Goal: Task Accomplishment & Management: Manage account settings

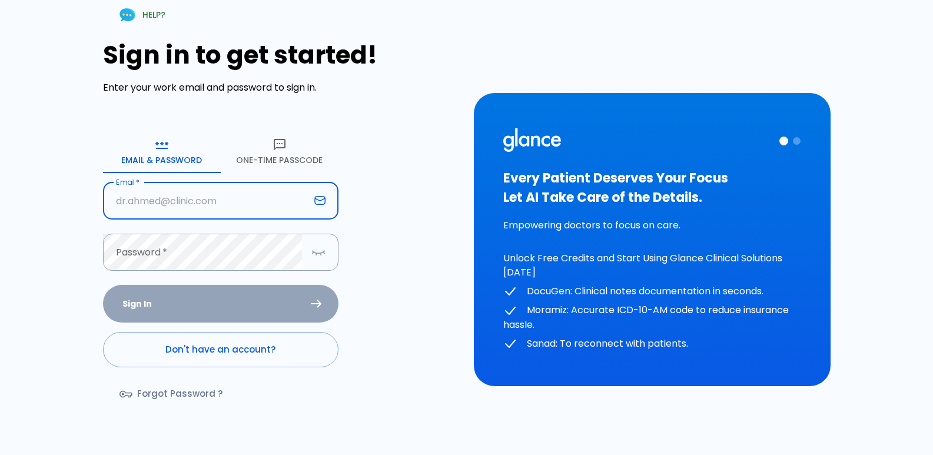
click at [286, 141] on icon "button" at bounding box center [280, 145] width 14 height 14
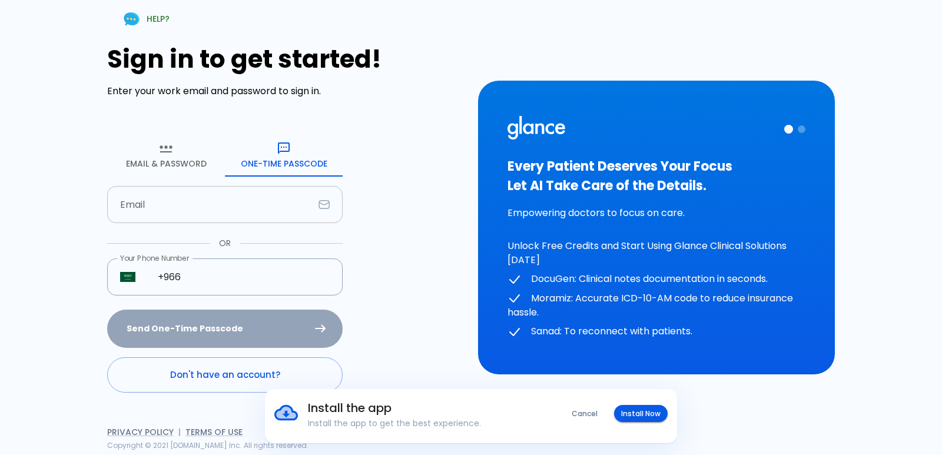
click at [211, 208] on input "Email" at bounding box center [210, 204] width 207 height 37
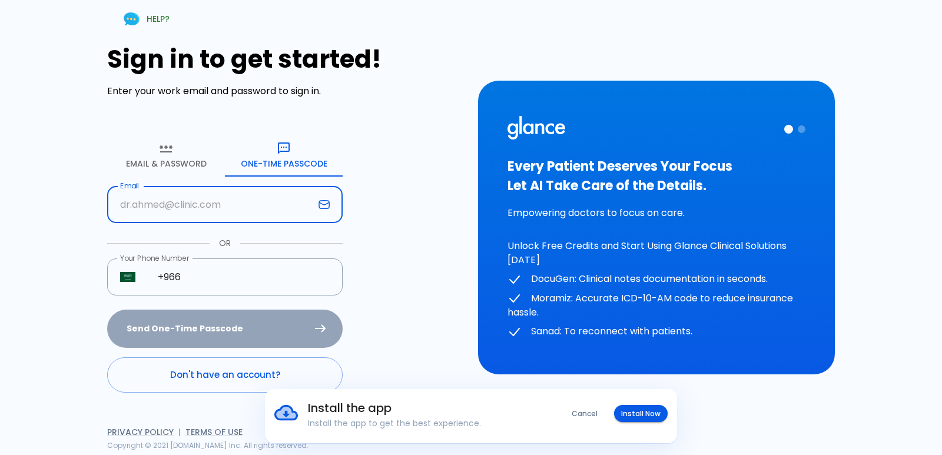
type input "[EMAIL_ADDRESS][DOMAIN_NAME]"
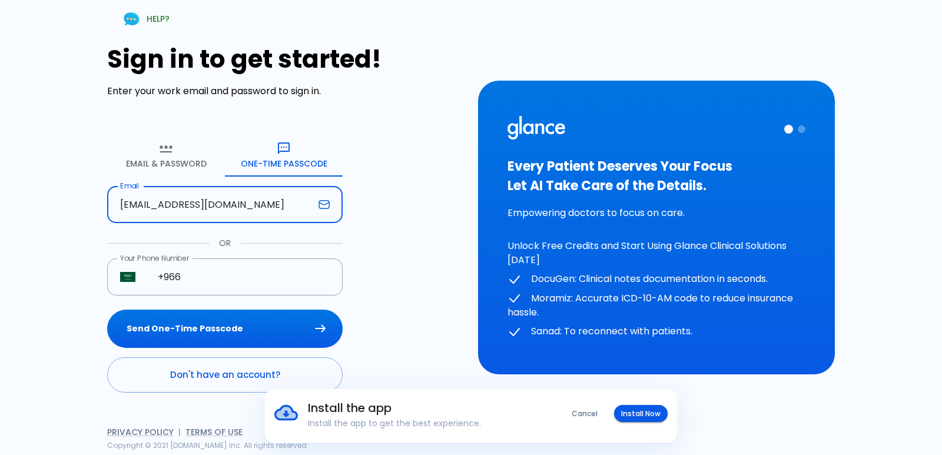
click at [643, 414] on button "Install Now" at bounding box center [641, 413] width 54 height 17
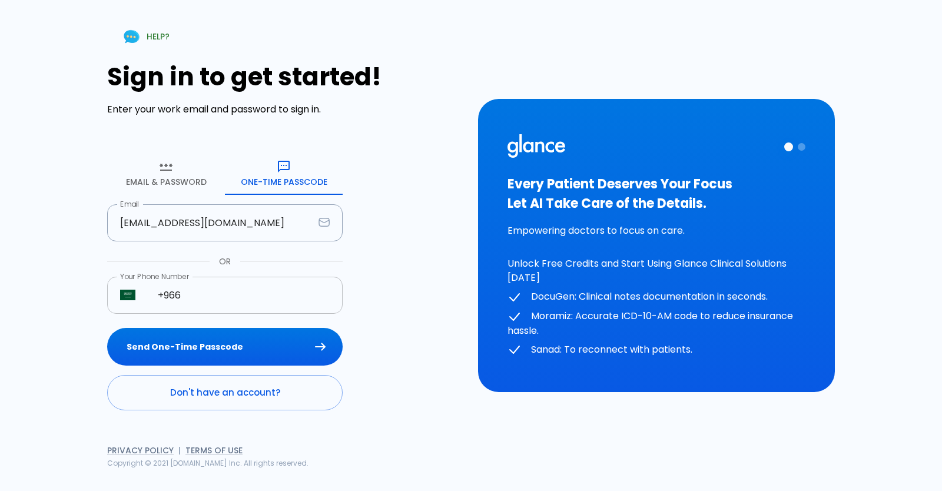
click at [248, 282] on input "+966" at bounding box center [244, 295] width 198 height 37
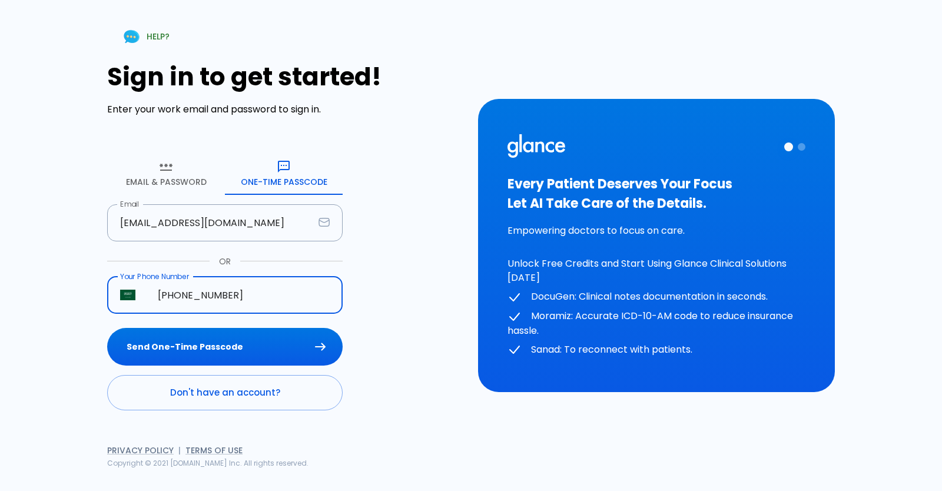
type input "[PHONE_NUMBER]"
click at [107, 328] on button "Send One-Time Passcode" at bounding box center [224, 347] width 235 height 38
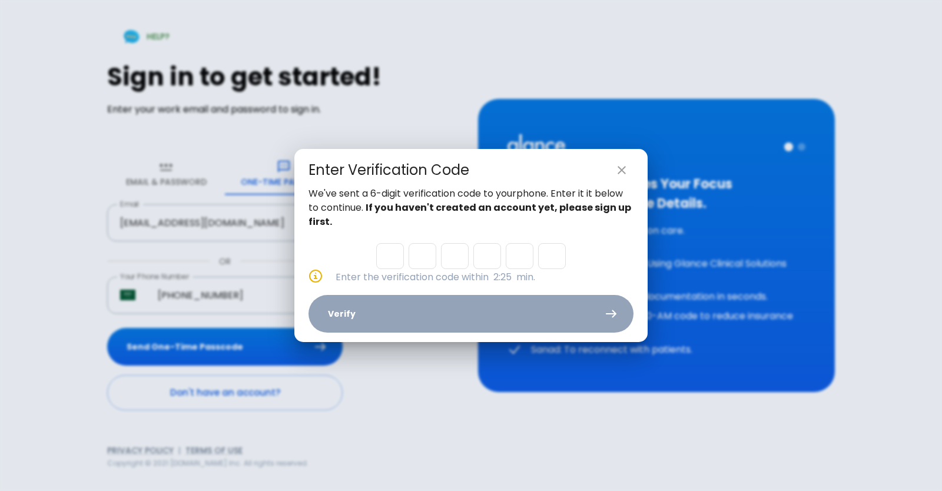
click at [628, 167] on icon "close" at bounding box center [622, 170] width 14 height 14
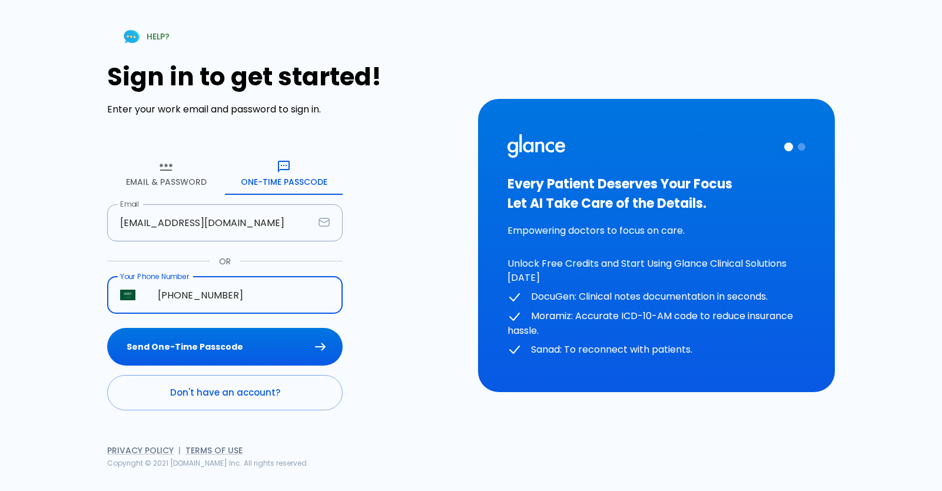
drag, startPoint x: 260, startPoint y: 294, endPoint x: 125, endPoint y: 281, distance: 134.8
click at [125, 281] on div "Your Phone Number ​ [PHONE_NUMBER] Your Phone Number" at bounding box center [224, 295] width 235 height 37
click at [181, 343] on button "Send One-Time Passcode" at bounding box center [224, 347] width 235 height 38
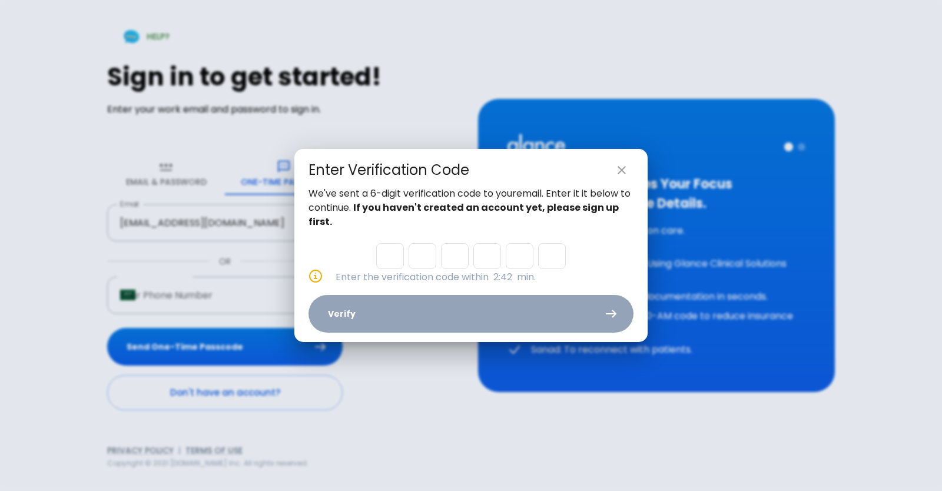
click at [622, 179] on button "close" at bounding box center [622, 170] width 24 height 24
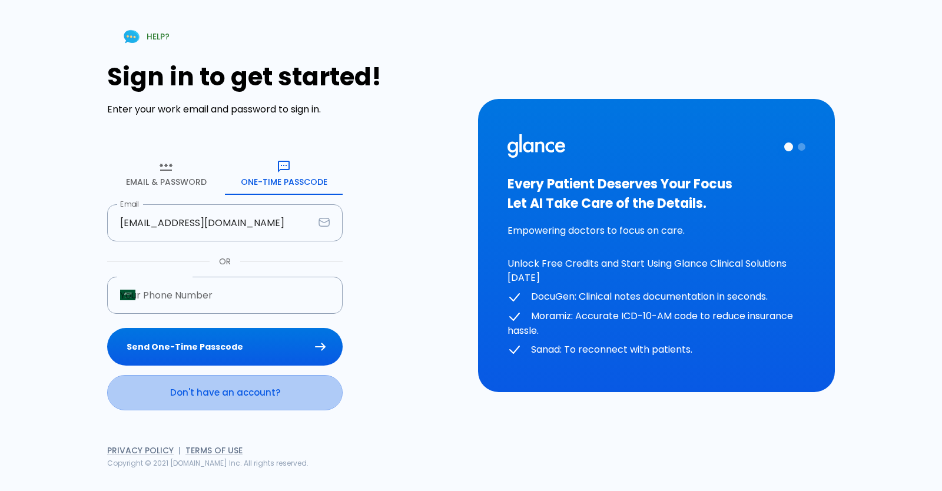
click at [133, 387] on link "Don't have an account?" at bounding box center [224, 392] width 235 height 35
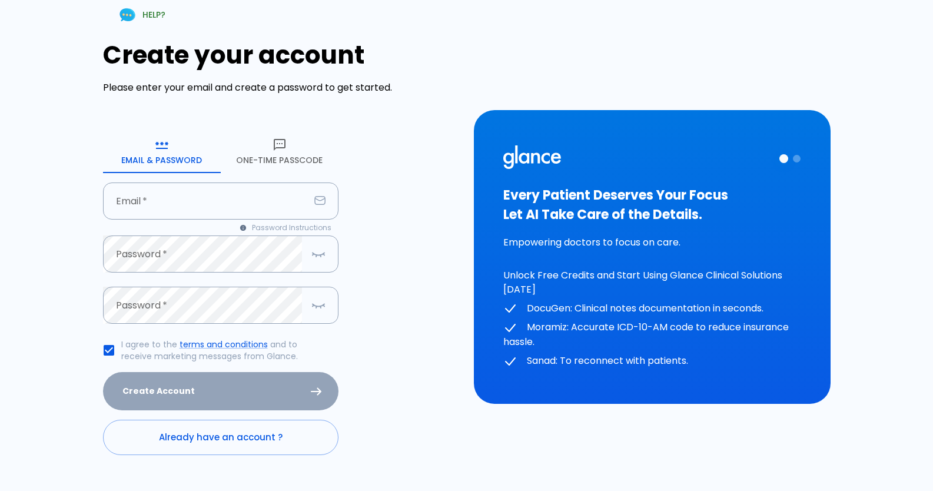
click at [273, 162] on button "One-Time Passcode" at bounding box center [280, 152] width 118 height 42
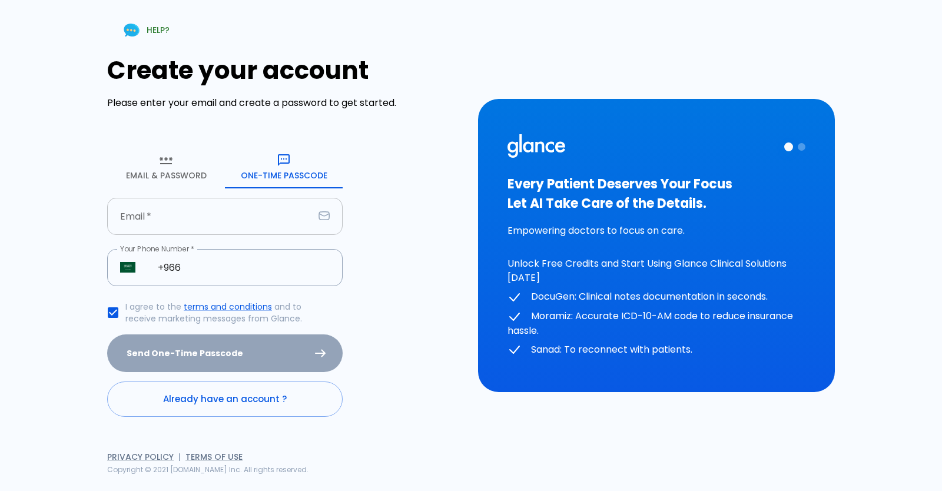
click at [196, 226] on input "Email   *" at bounding box center [210, 216] width 207 height 37
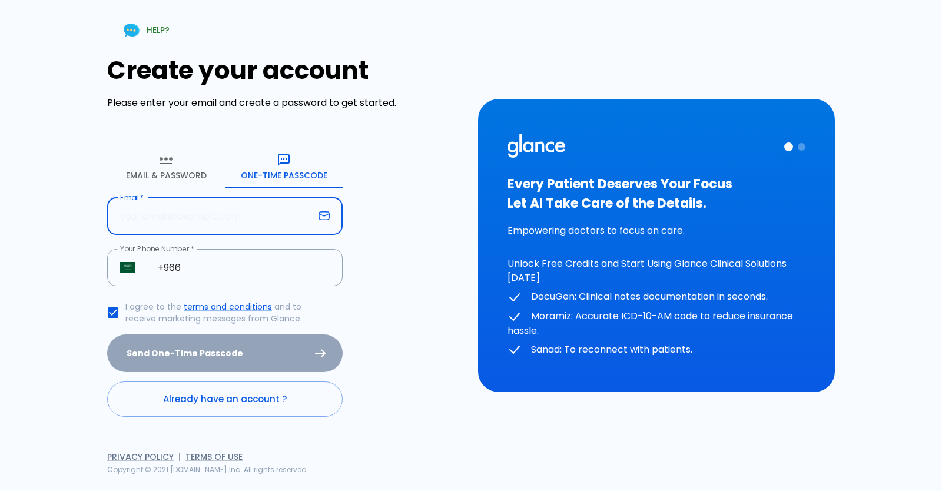
type input "[EMAIL_ADDRESS][DOMAIN_NAME]"
click at [211, 274] on input "+966" at bounding box center [244, 267] width 198 height 37
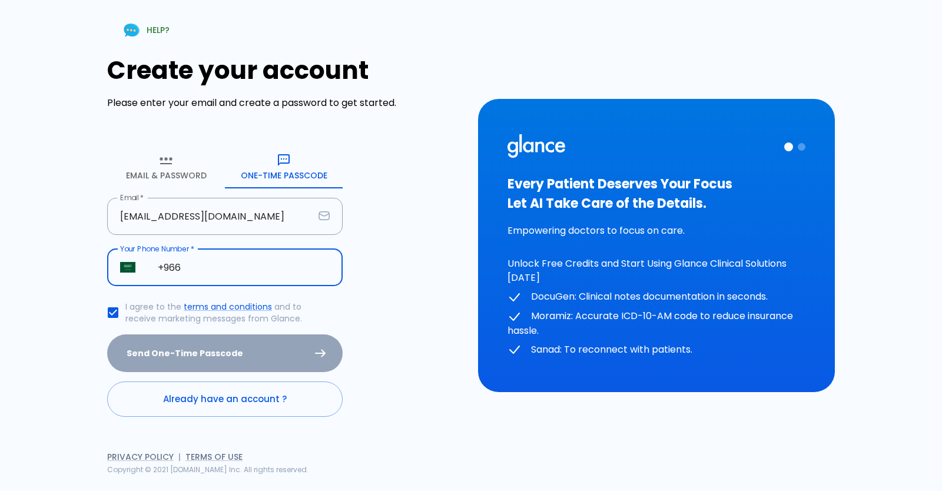
type input "[PHONE_NUMBER]"
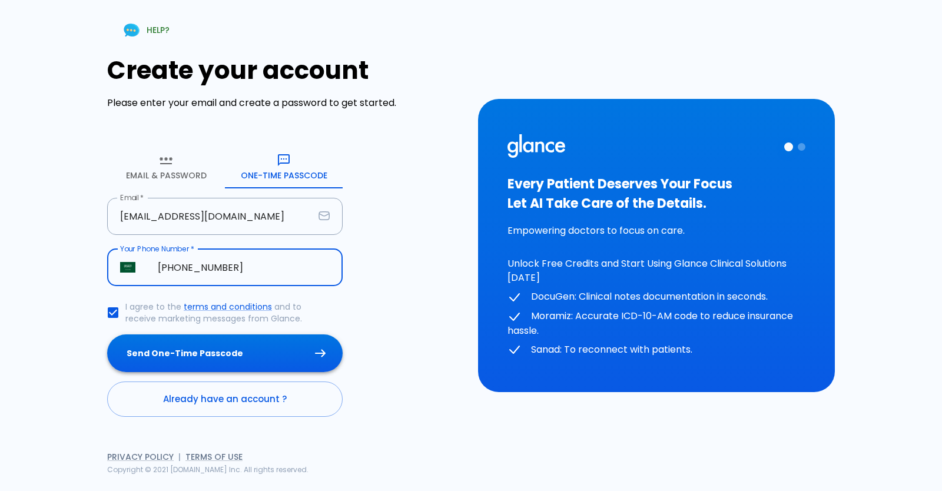
click at [211, 341] on button "Send One-Time Passcode" at bounding box center [224, 353] width 235 height 38
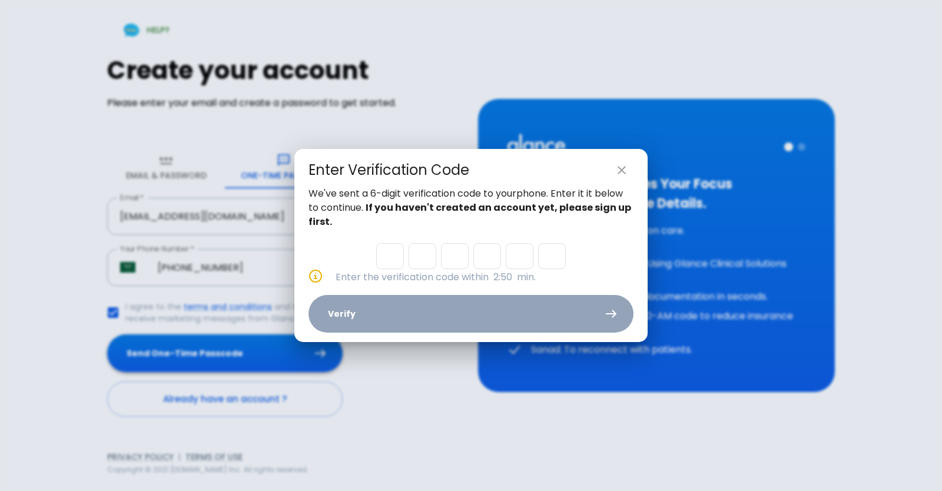
type input "2"
type input "9"
type input "5"
type input "2"
type input "9"
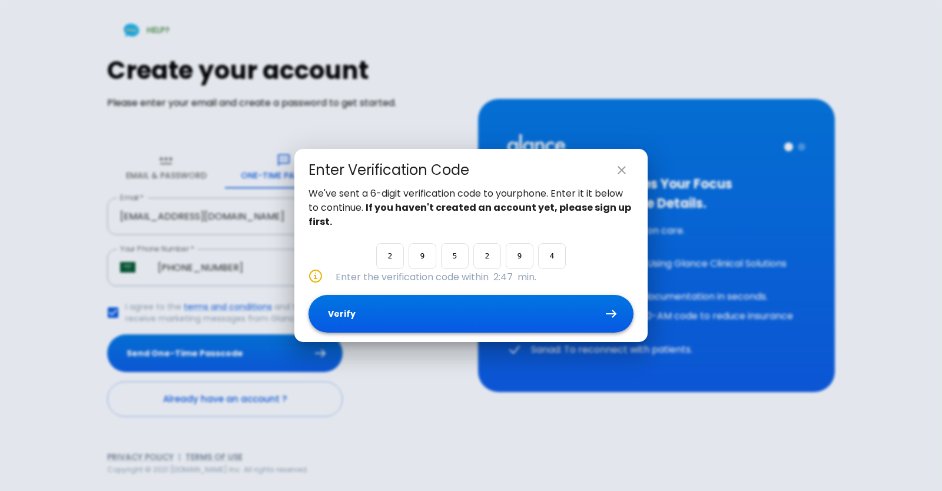
type input "4"
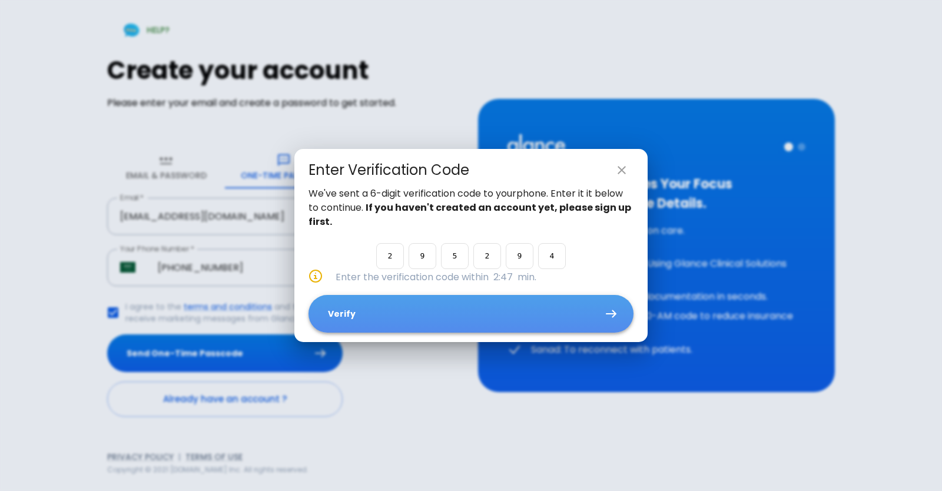
click at [410, 316] on button "Verify" at bounding box center [470, 314] width 325 height 38
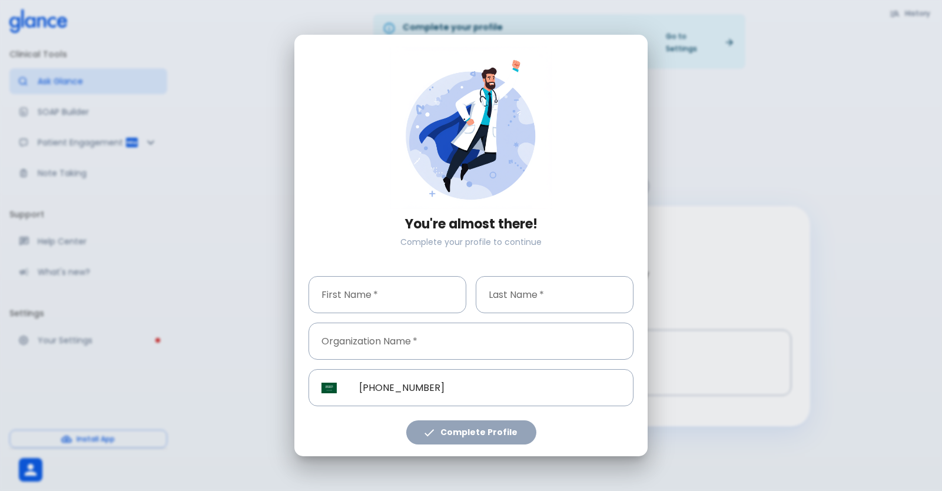
click at [356, 292] on input "First Name   *" at bounding box center [387, 294] width 158 height 37
type input "HATEM"
click at [605, 315] on div "You're almost there! Complete your profile to continue First Name   * [PERSON_N…" at bounding box center [470, 246] width 325 height 398
click at [606, 302] on input "Last Name   *" at bounding box center [555, 294] width 158 height 37
type input "[PERSON_NAME]"
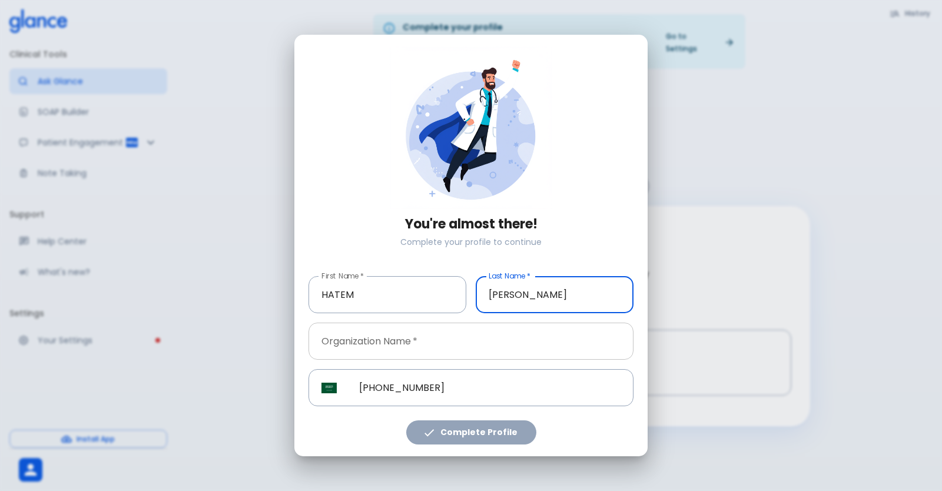
click at [530, 337] on input "Organization Name   *" at bounding box center [470, 341] width 325 height 37
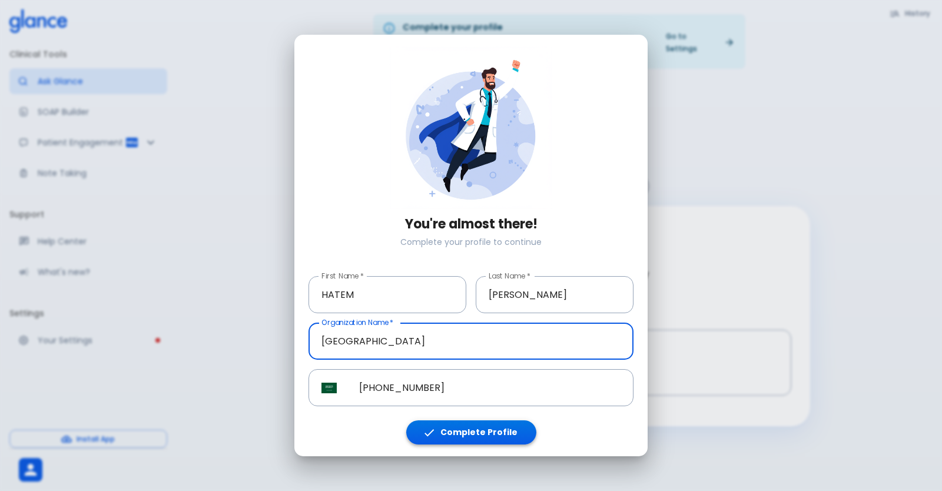
type input "[GEOGRAPHIC_DATA]"
click at [505, 439] on button "Complete Profile" at bounding box center [471, 432] width 130 height 24
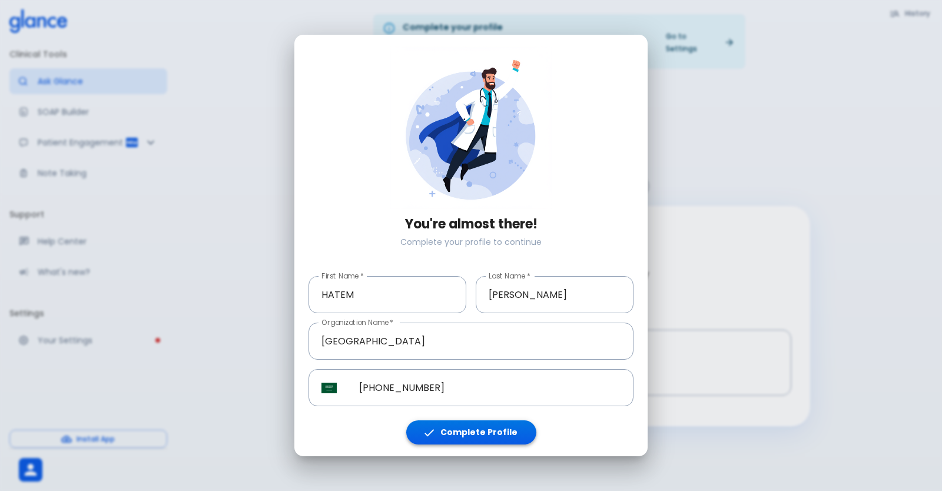
click at [504, 439] on button "Complete Profile" at bounding box center [471, 432] width 130 height 24
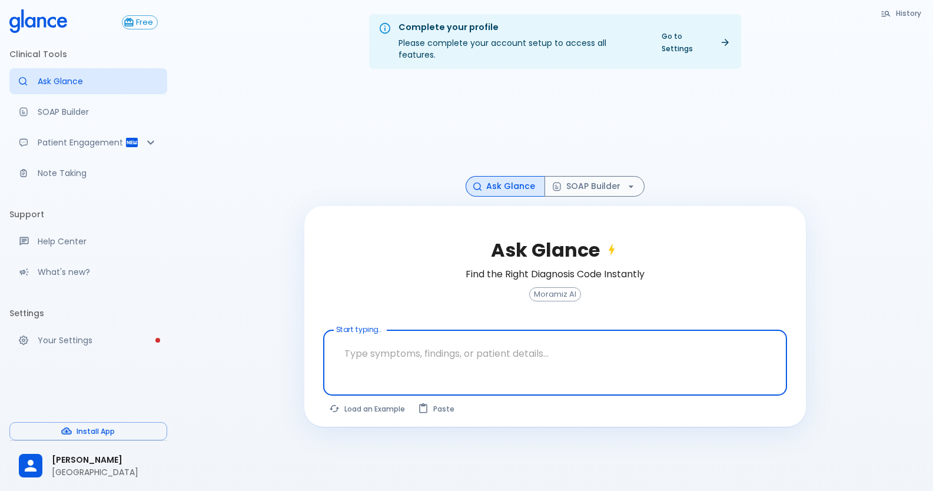
click at [408, 349] on textarea "Start typing..." at bounding box center [554, 353] width 447 height 37
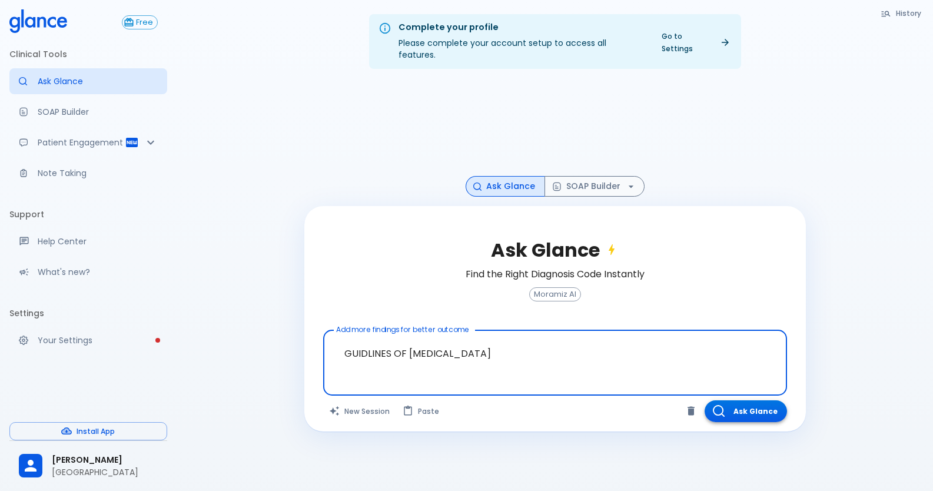
type textarea "GUIDLINES OF [MEDICAL_DATA]"
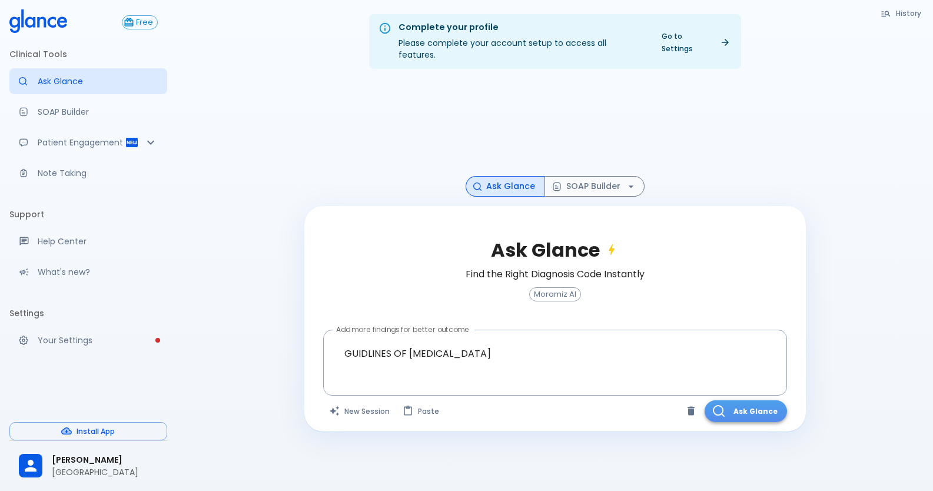
click at [758, 410] on button "Ask Glance" at bounding box center [746, 411] width 82 height 22
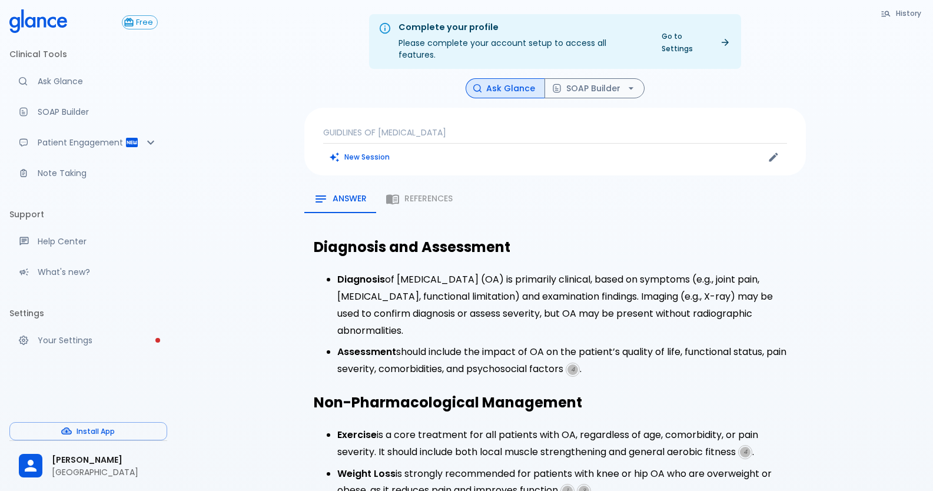
click at [440, 185] on div "Answer References" at bounding box center [555, 199] width 502 height 28
click at [428, 192] on div "Answer References" at bounding box center [555, 199] width 502 height 28
click at [403, 190] on div "Answer References" at bounding box center [555, 199] width 502 height 28
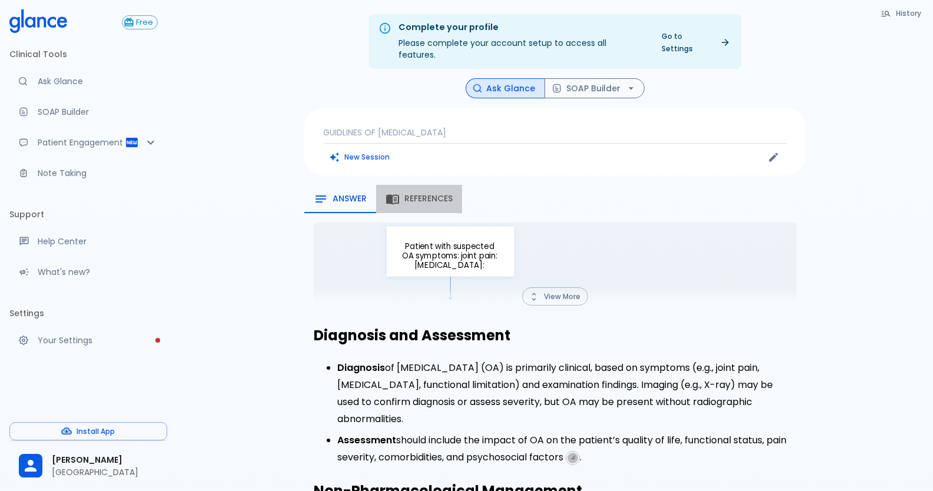
click at [440, 194] on span "References" at bounding box center [428, 199] width 48 height 11
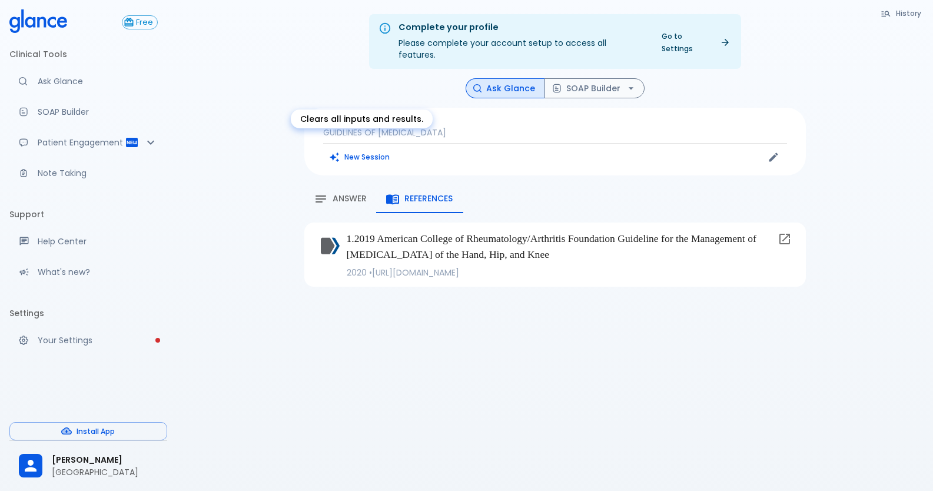
click at [372, 148] on button "New Session" at bounding box center [360, 156] width 74 height 17
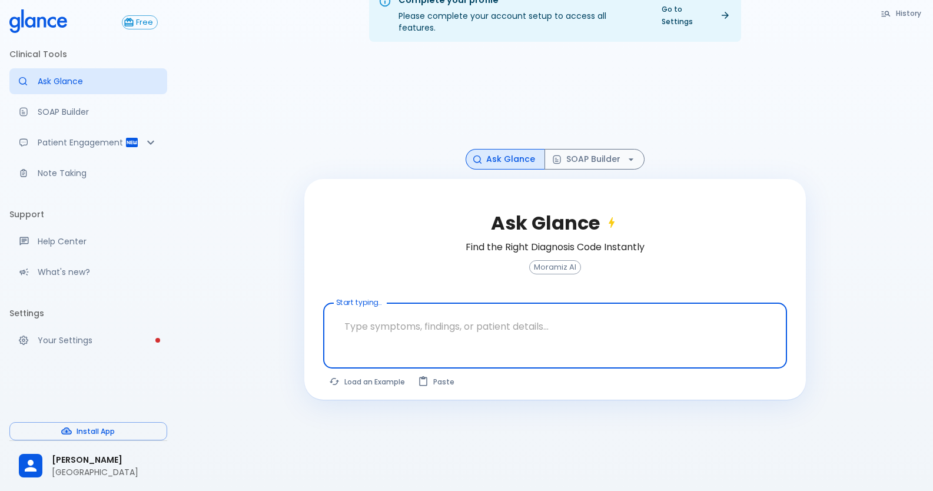
scroll to position [28, 0]
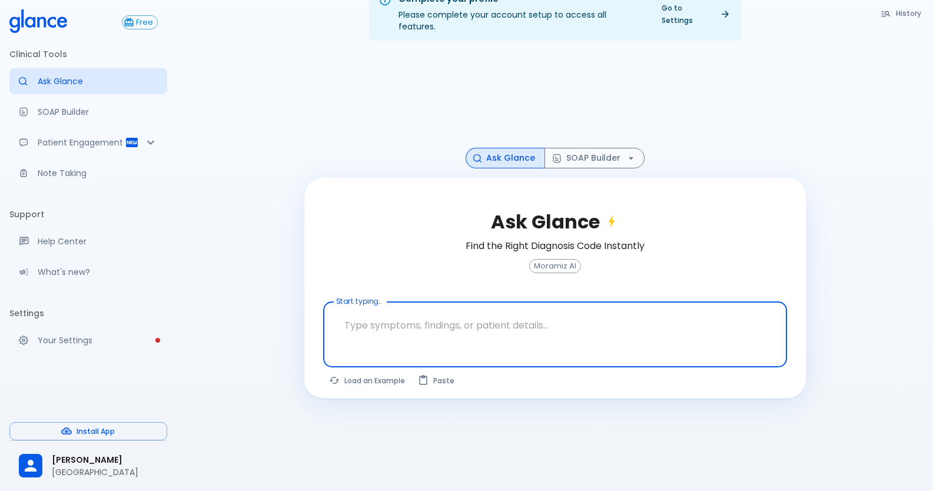
click at [443, 317] on textarea "Start typing..." at bounding box center [554, 325] width 447 height 37
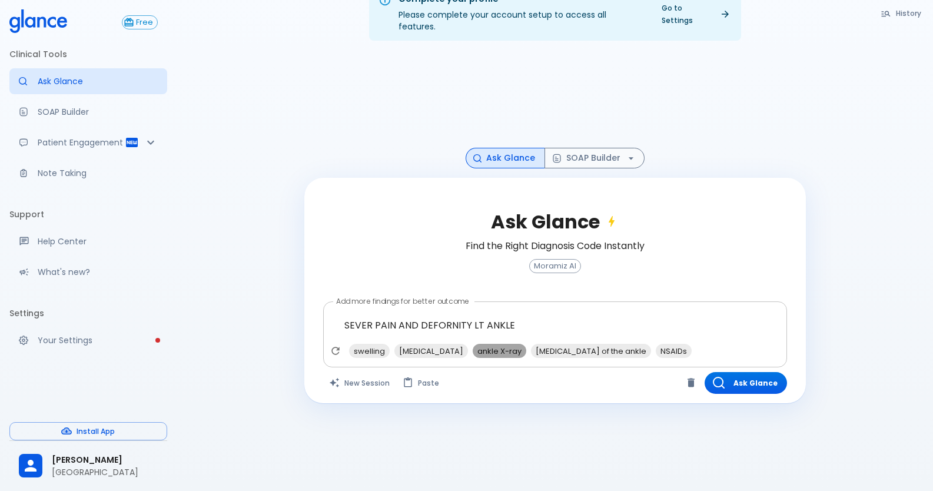
click at [473, 344] on span "ankle X-ray" at bounding box center [500, 351] width 54 height 14
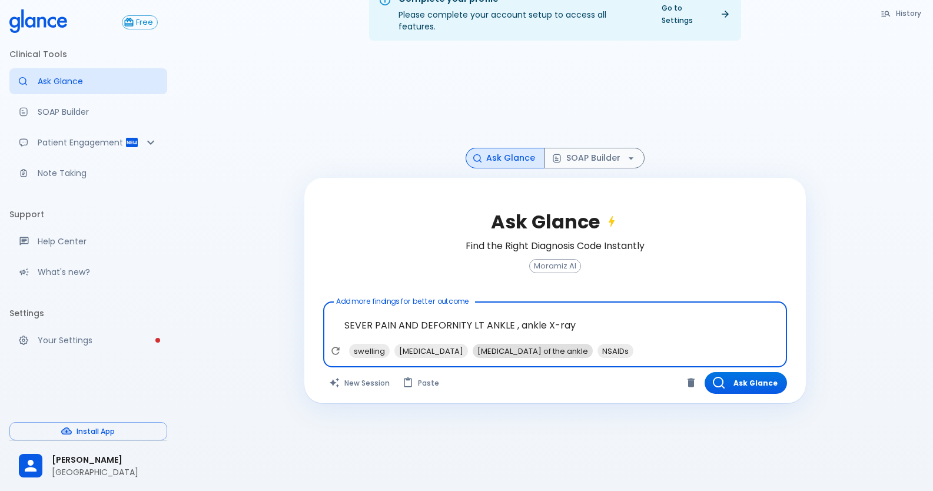
click at [473, 344] on span "[MEDICAL_DATA] of the ankle" at bounding box center [533, 351] width 120 height 14
click at [473, 344] on span "NSAIDs" at bounding box center [491, 351] width 36 height 14
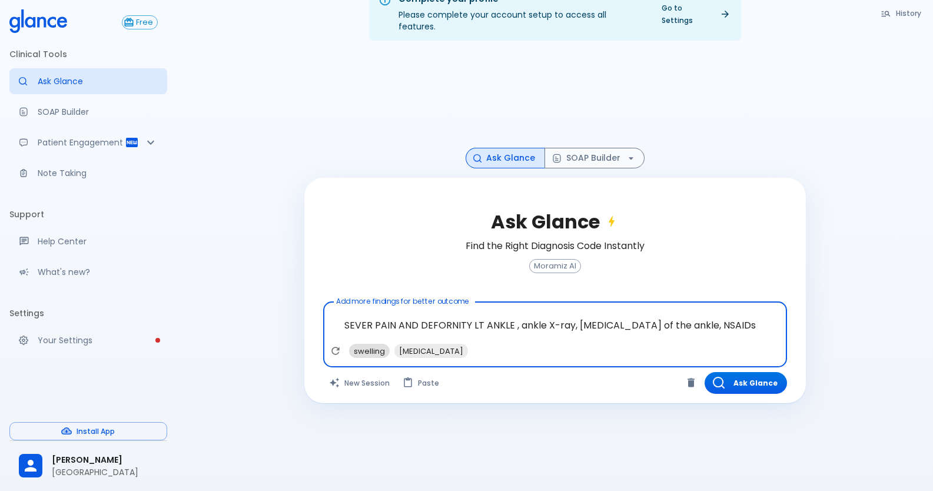
click at [364, 344] on span "swelling" at bounding box center [369, 351] width 41 height 14
type textarea "SEVER PAIN AND DEFORNITY LT ANKLE , ankle X-ray, [MEDICAL_DATA] of the ankle, N…"
click at [752, 372] on button "Ask Glance" at bounding box center [746, 383] width 82 height 22
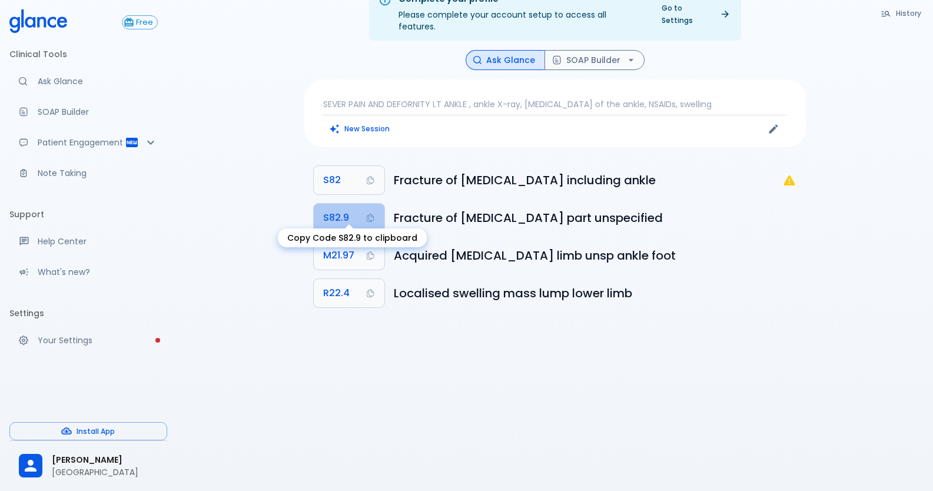
click at [325, 210] on span "S82.9" at bounding box center [336, 218] width 26 height 16
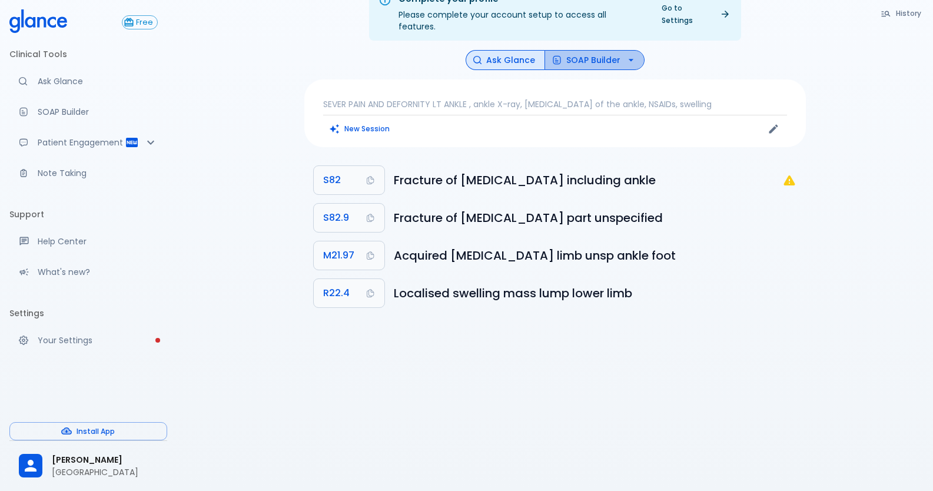
click at [579, 50] on button "SOAP Builder" at bounding box center [595, 60] width 100 height 21
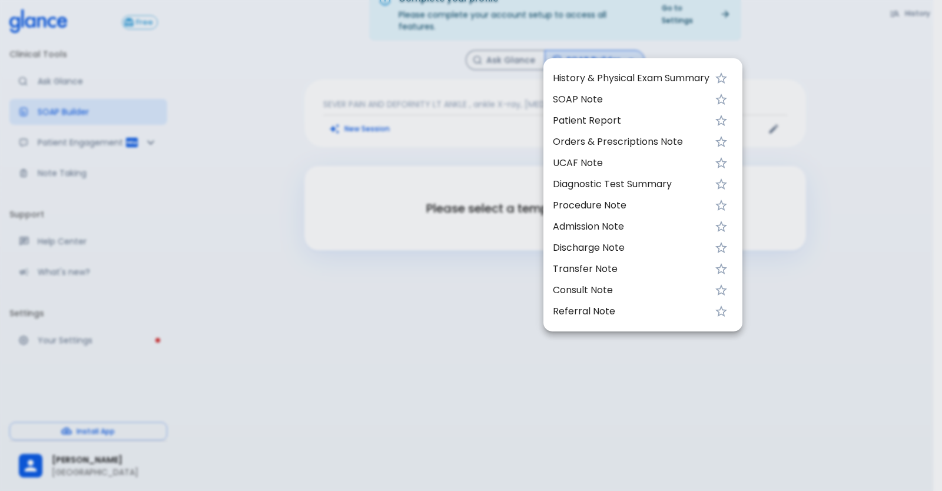
click at [579, 57] on div at bounding box center [471, 245] width 942 height 491
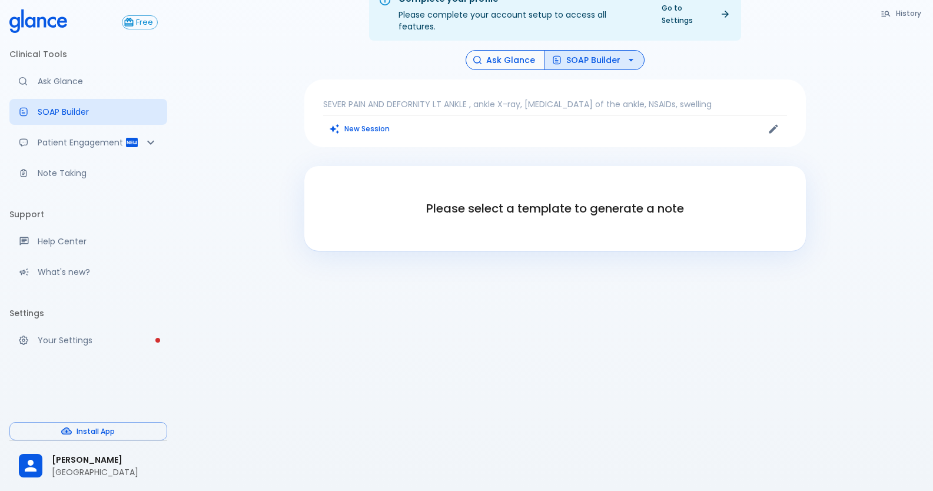
click at [489, 54] on button "Ask Glance" at bounding box center [505, 60] width 79 height 21
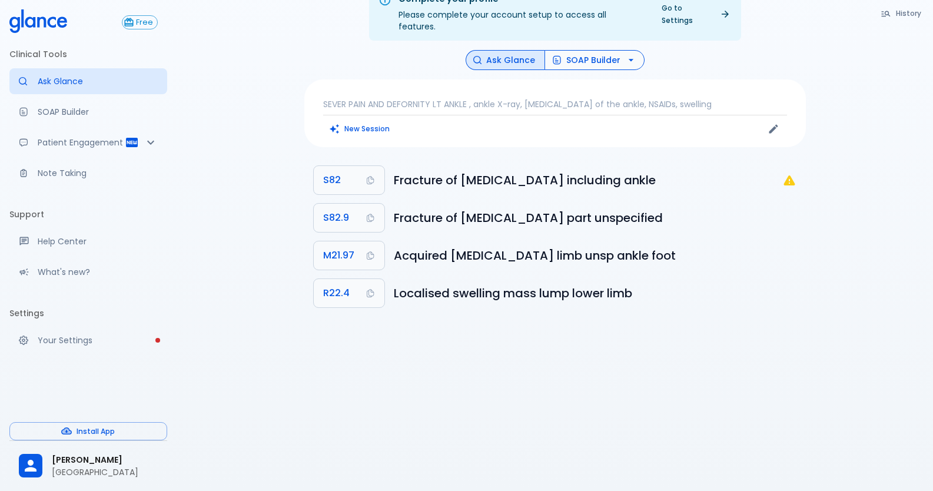
click at [575, 50] on button "SOAP Builder" at bounding box center [595, 60] width 100 height 21
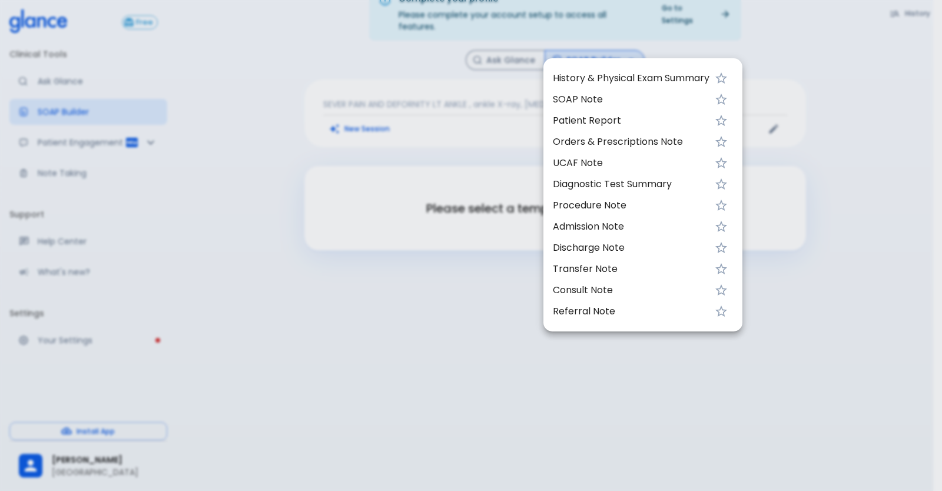
click at [575, 169] on span "UCAF Note" at bounding box center [631, 163] width 157 height 14
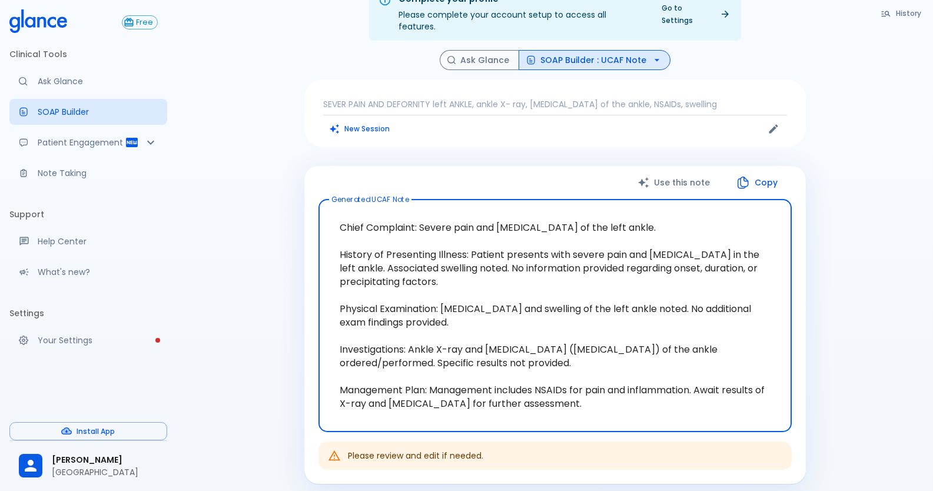
click at [768, 171] on button "Copy" at bounding box center [758, 183] width 68 height 24
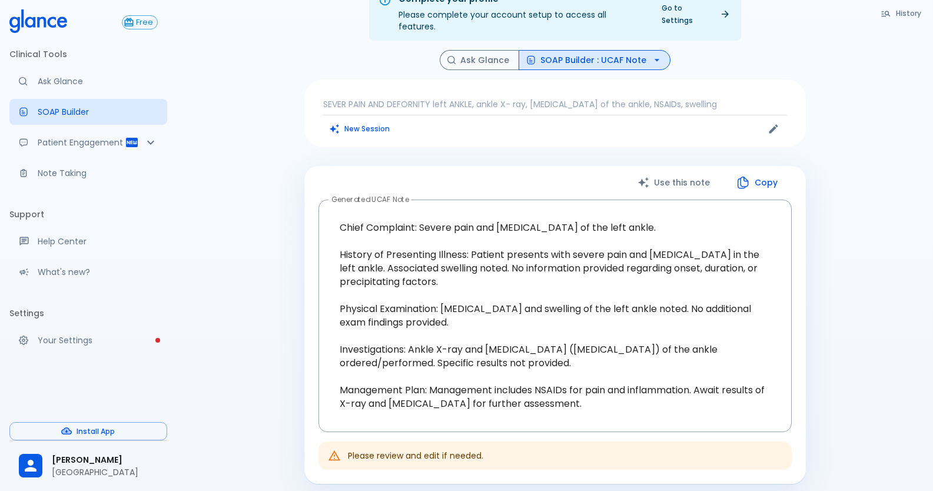
click at [759, 172] on button "Copy" at bounding box center [758, 183] width 68 height 24
click at [474, 50] on button "Ask Glance" at bounding box center [479, 60] width 79 height 21
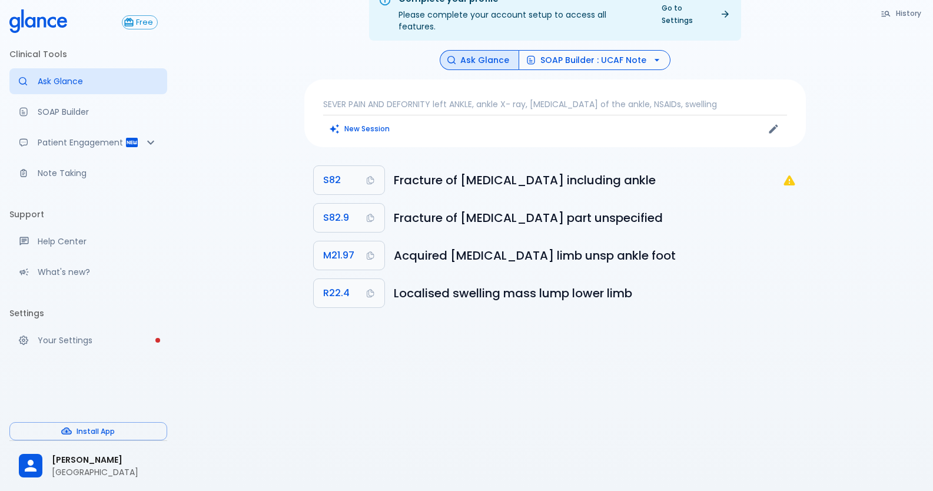
click at [613, 58] on button "SOAP Builder : UCAF Note" at bounding box center [595, 60] width 152 height 21
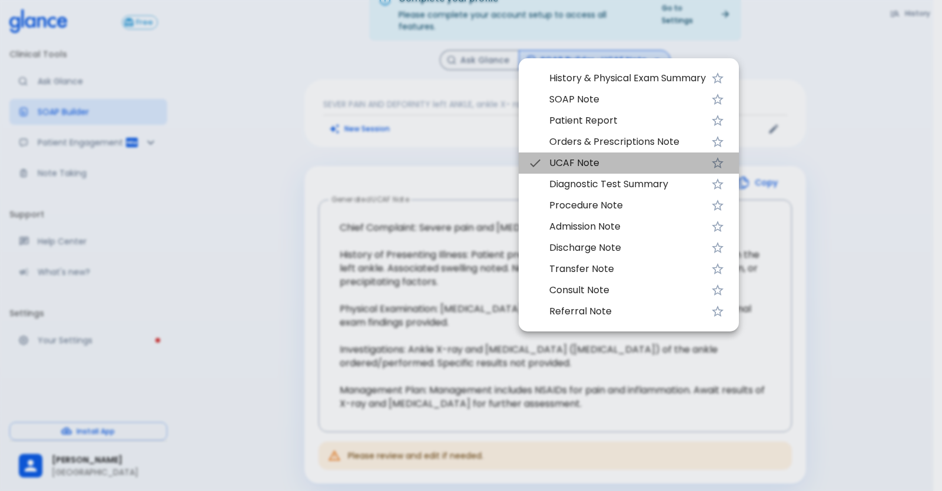
click at [556, 168] on span "UCAF Note" at bounding box center [627, 163] width 157 height 14
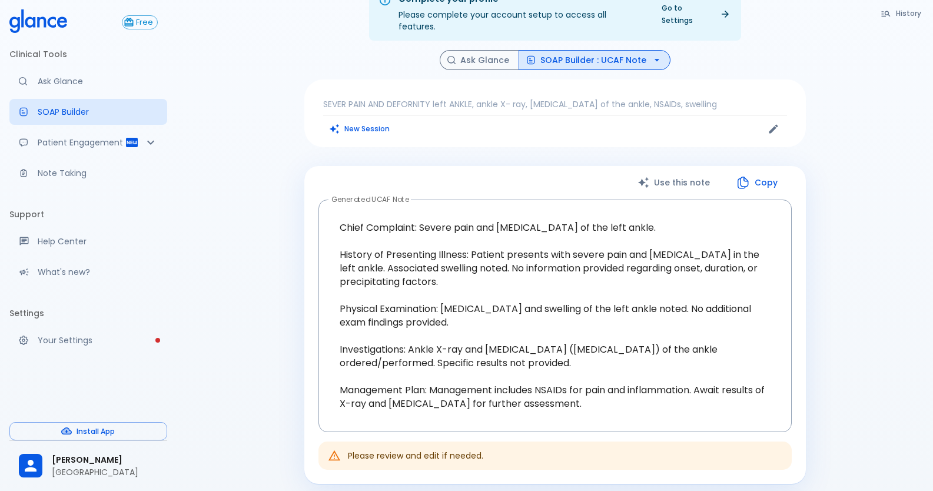
click at [585, 51] on button "SOAP Builder : UCAF Note" at bounding box center [595, 60] width 152 height 21
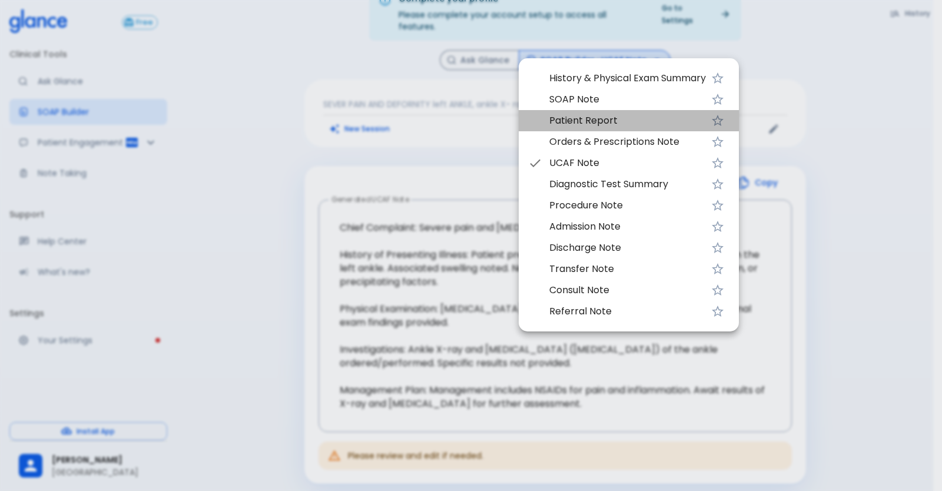
click at [597, 123] on span "Patient Report" at bounding box center [627, 121] width 157 height 14
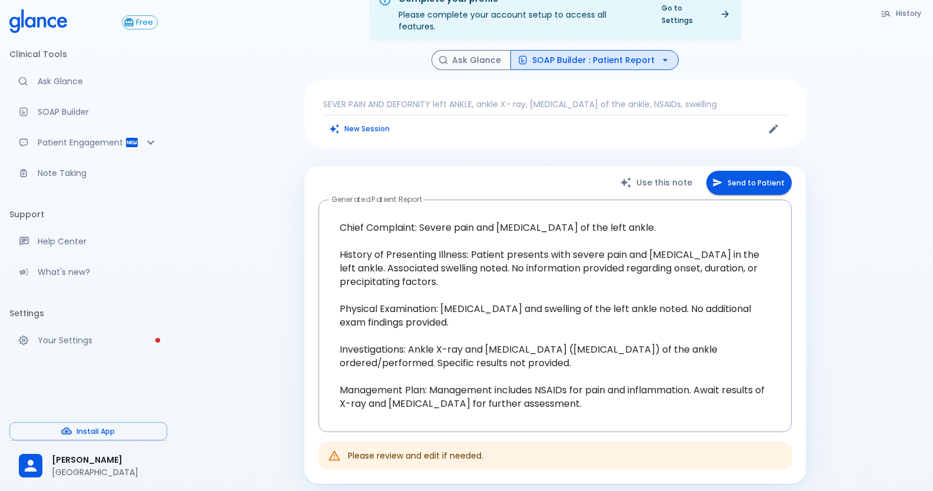
click at [748, 171] on button "Send to Patient" at bounding box center [748, 183] width 85 height 24
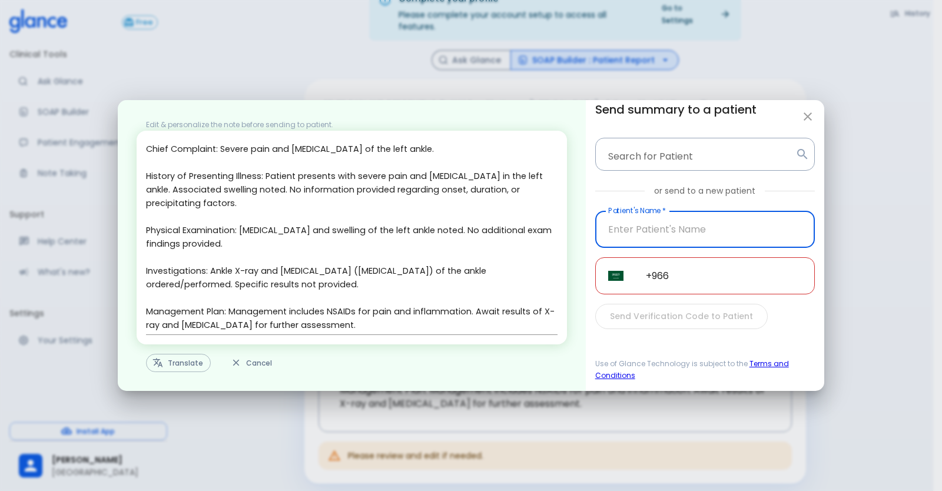
click at [184, 362] on button "Translate" at bounding box center [178, 363] width 65 height 18
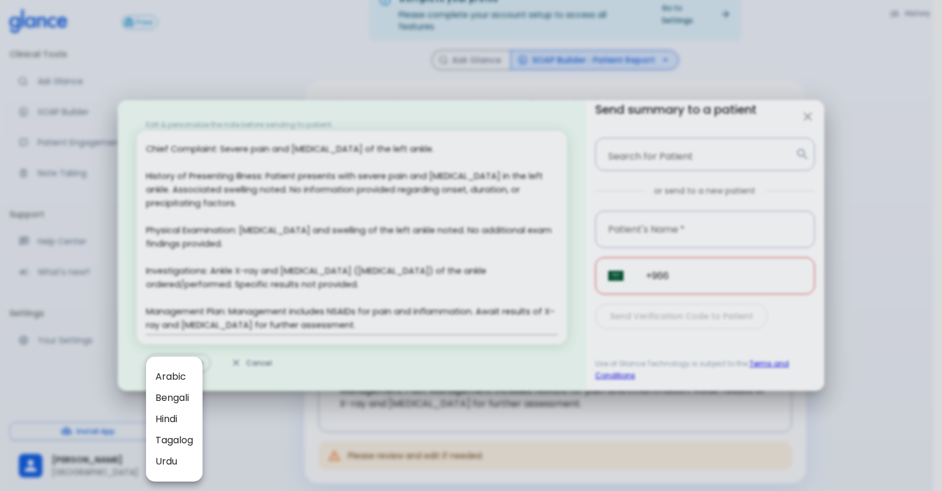
click at [161, 373] on span "Arabic" at bounding box center [174, 377] width 38 height 14
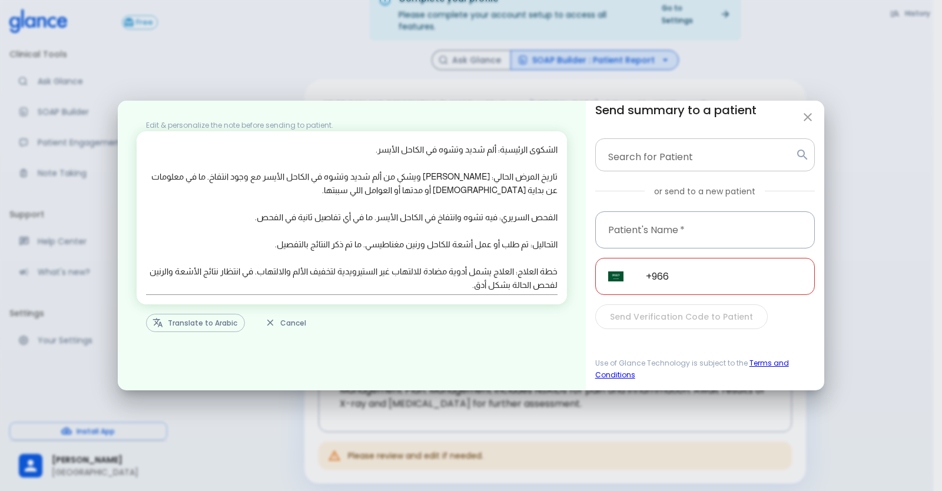
click at [683, 161] on input "Search for Patient" at bounding box center [695, 155] width 190 height 22
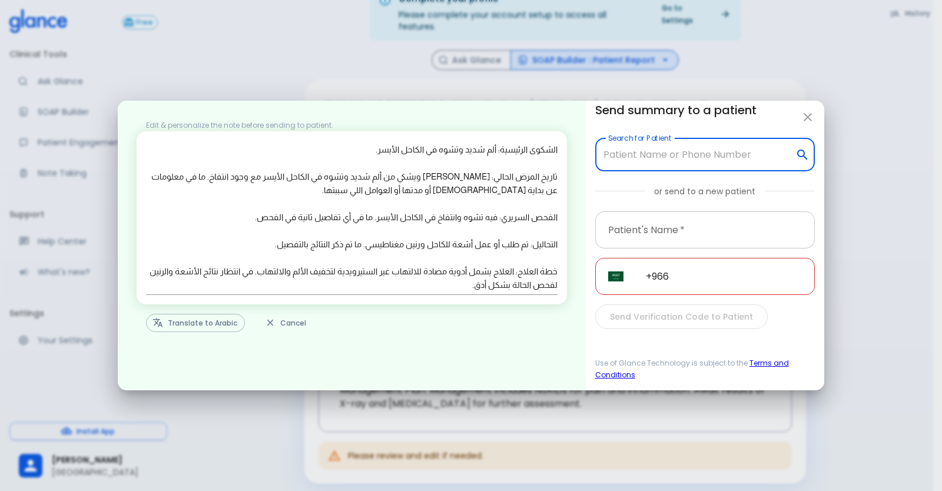
click at [671, 224] on input "Patient's Name   *" at bounding box center [705, 229] width 220 height 37
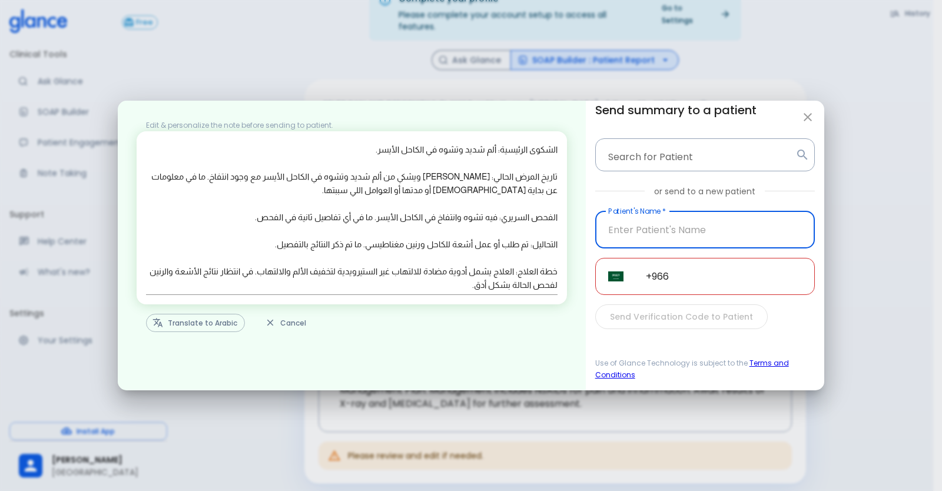
click at [672, 270] on input "+966" at bounding box center [724, 276] width 182 height 37
click at [808, 119] on icon "button" at bounding box center [808, 117] width 14 height 14
type textarea "Chief Complaint: Severe pain and [MEDICAL_DATA] of the left ankle. History of P…"
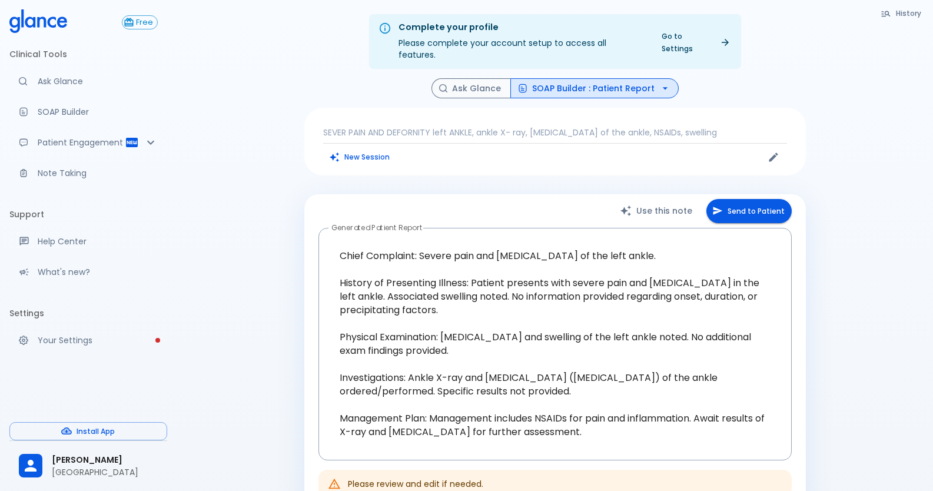
click at [548, 79] on button "SOAP Builder : Patient Report" at bounding box center [594, 88] width 168 height 21
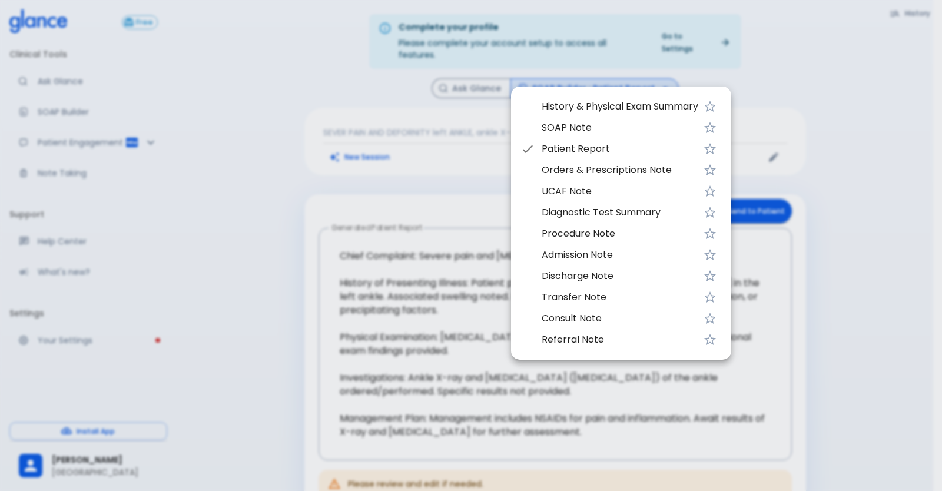
click at [474, 277] on div at bounding box center [471, 245] width 942 height 491
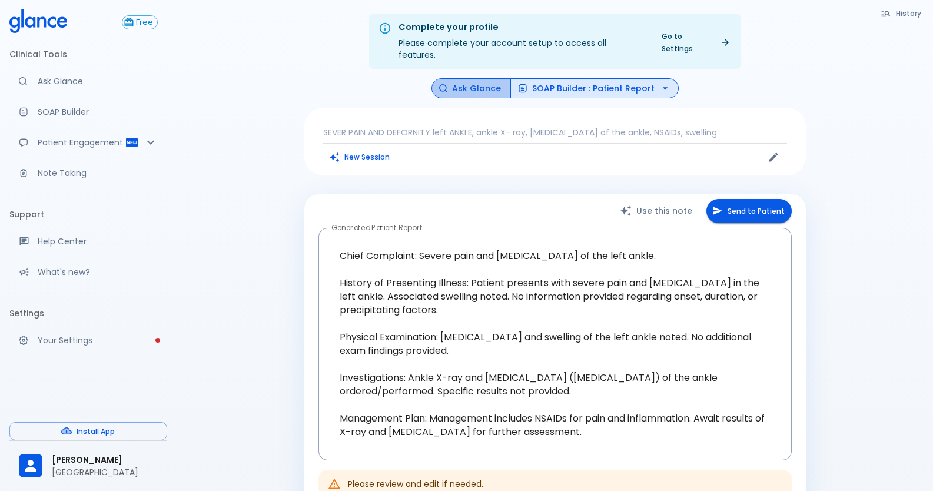
click at [482, 78] on button "Ask Glance" at bounding box center [471, 88] width 79 height 21
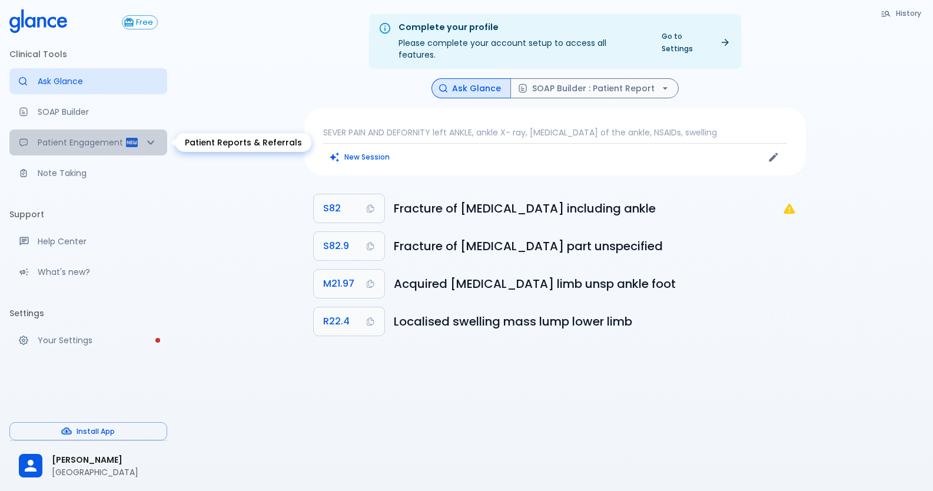
click at [40, 135] on div "Patient Engagement" at bounding box center [88, 143] width 158 height 26
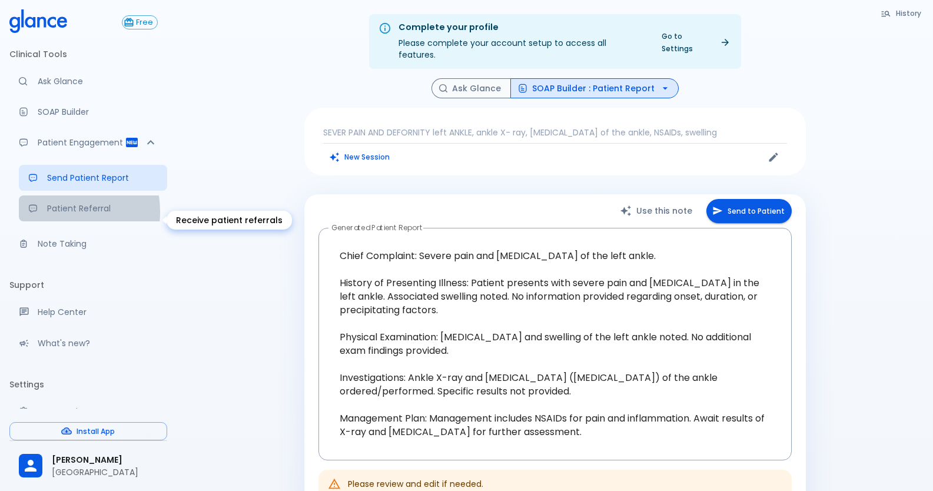
click at [57, 214] on p "Patient Referral" at bounding box center [102, 209] width 111 height 12
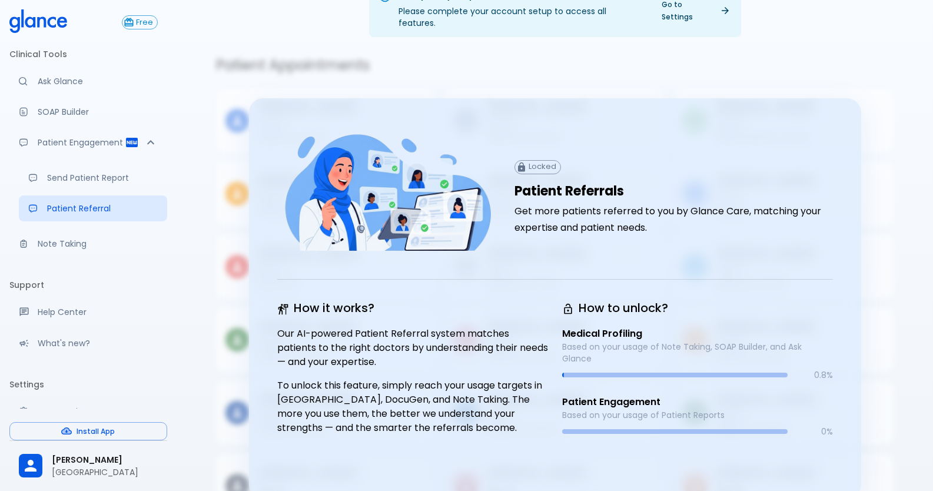
scroll to position [61, 0]
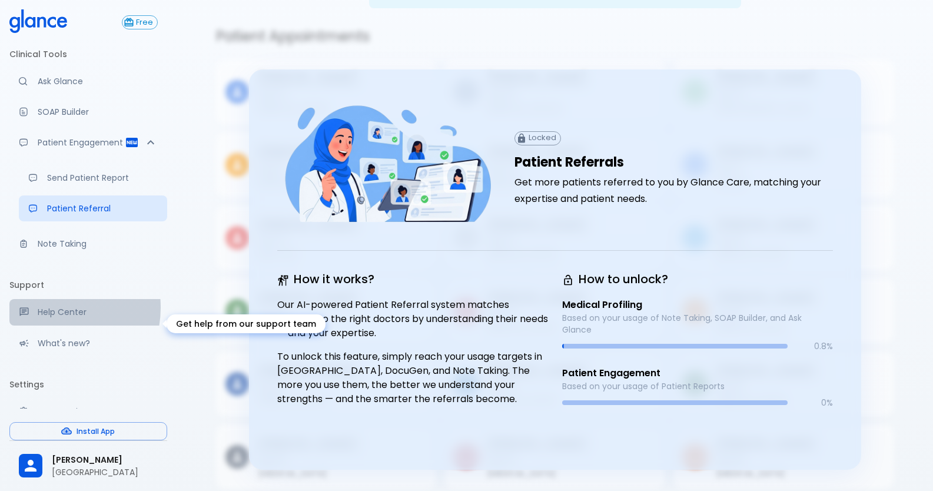
click at [51, 318] on p "Help Center" at bounding box center [98, 312] width 120 height 12
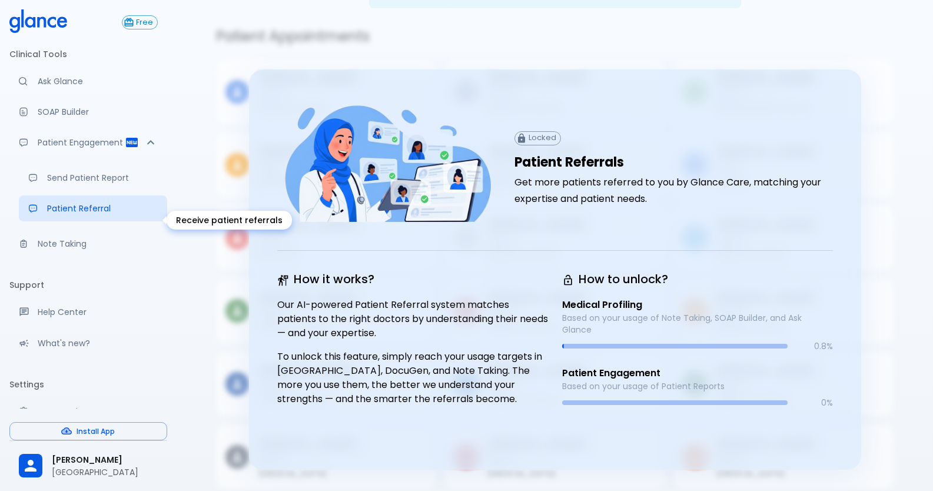
click at [59, 214] on link "Patient Referral" at bounding box center [93, 208] width 148 height 26
drag, startPoint x: 67, startPoint y: 98, endPoint x: 59, endPoint y: 101, distance: 8.2
click at [64, 98] on ul "Clinical Tools Ask Glance SOAP Builder Patient Engagement Send Patient Report P…" at bounding box center [88, 153] width 158 height 226
click at [22, 257] on link "Note Taking" at bounding box center [88, 244] width 158 height 26
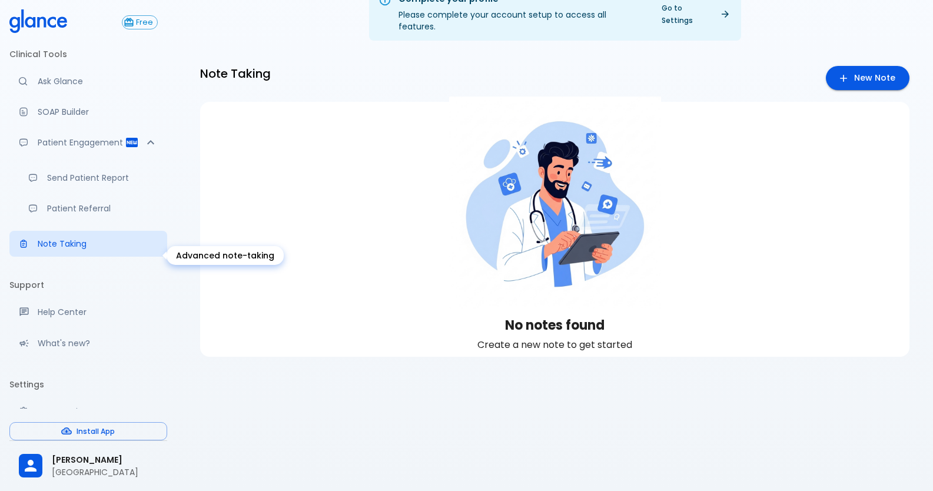
scroll to position [28, 0]
click at [59, 87] on p "Ask Glance" at bounding box center [98, 81] width 120 height 12
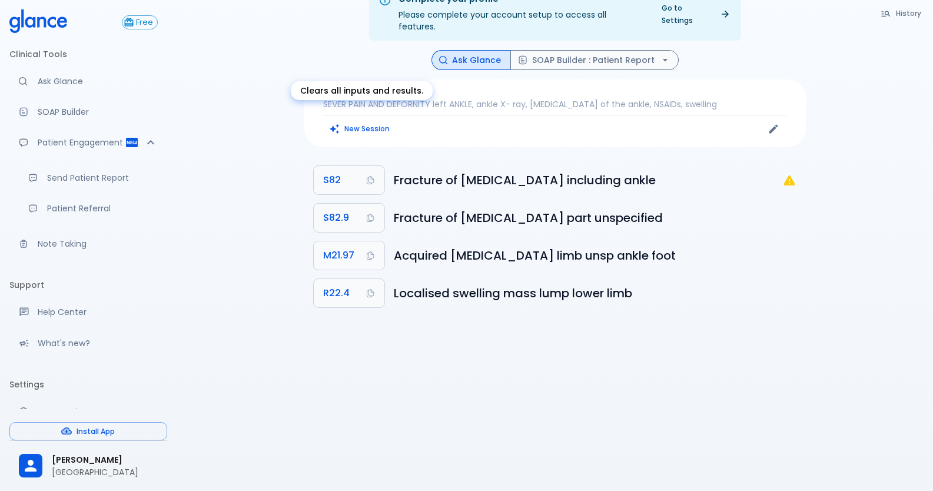
click at [333, 124] on icon "Clears all inputs and results." at bounding box center [334, 129] width 10 height 10
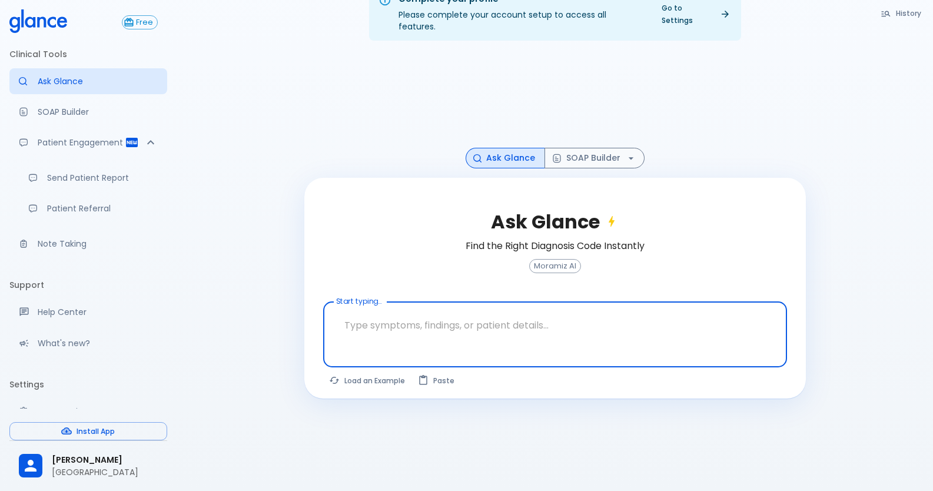
click at [407, 344] on div at bounding box center [556, 354] width 459 height 21
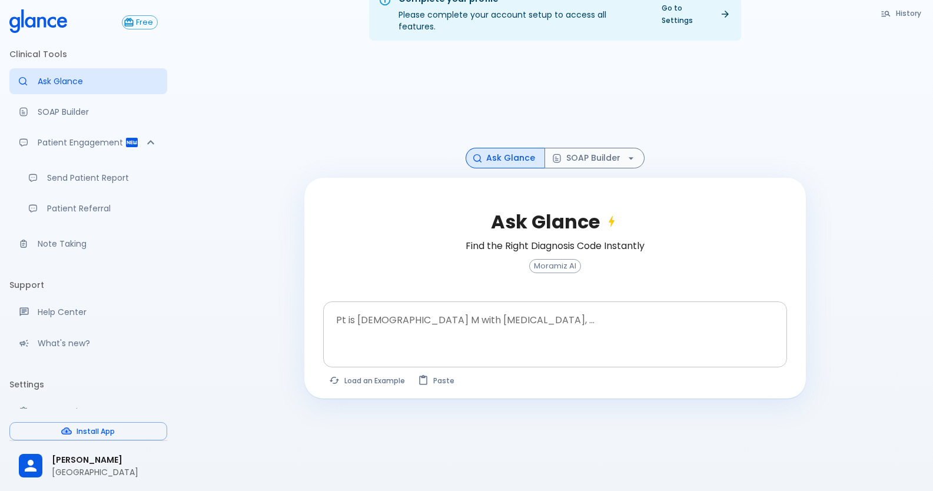
click at [405, 322] on textarea "Pt is [DEMOGRAPHIC_DATA] M with [MEDICAL_DATA], ..." at bounding box center [554, 325] width 447 height 37
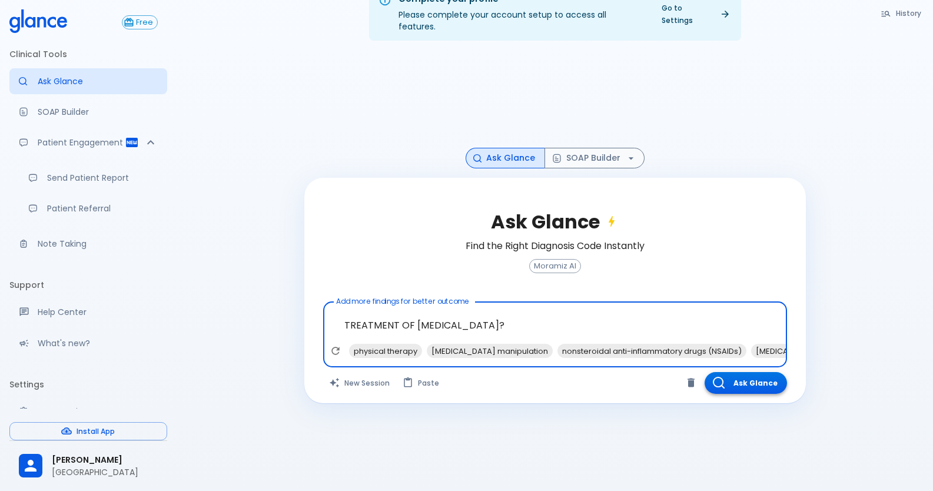
type textarea "TREATMENT OF [MEDICAL_DATA]?"
click at [750, 380] on button "Ask Glance" at bounding box center [746, 383] width 82 height 22
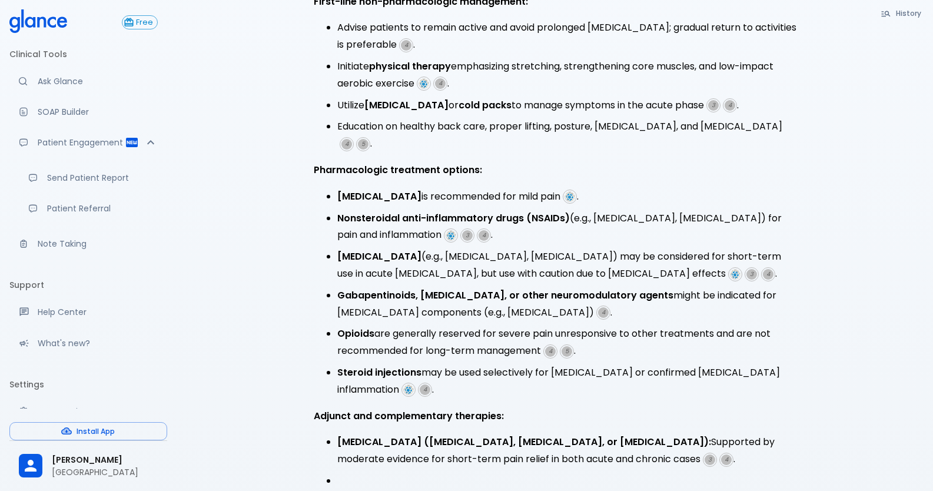
scroll to position [297, 0]
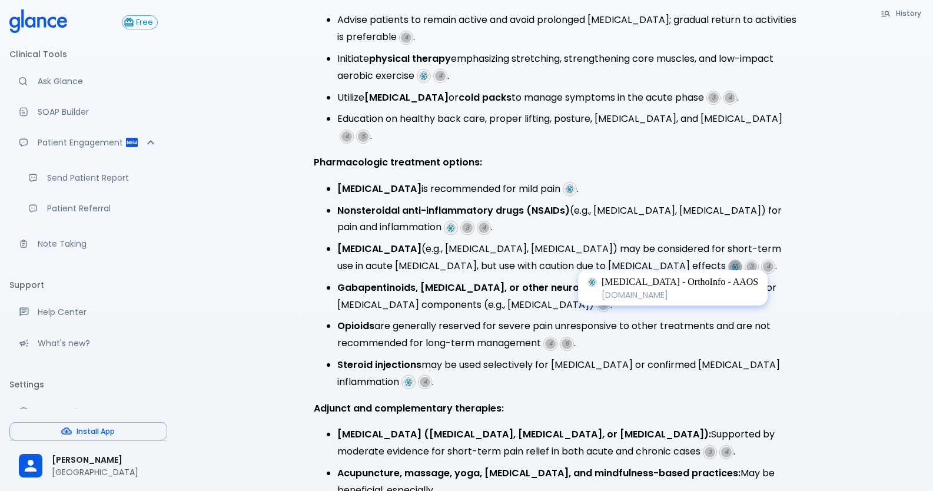
click at [728, 260] on cite at bounding box center [735, 267] width 14 height 14
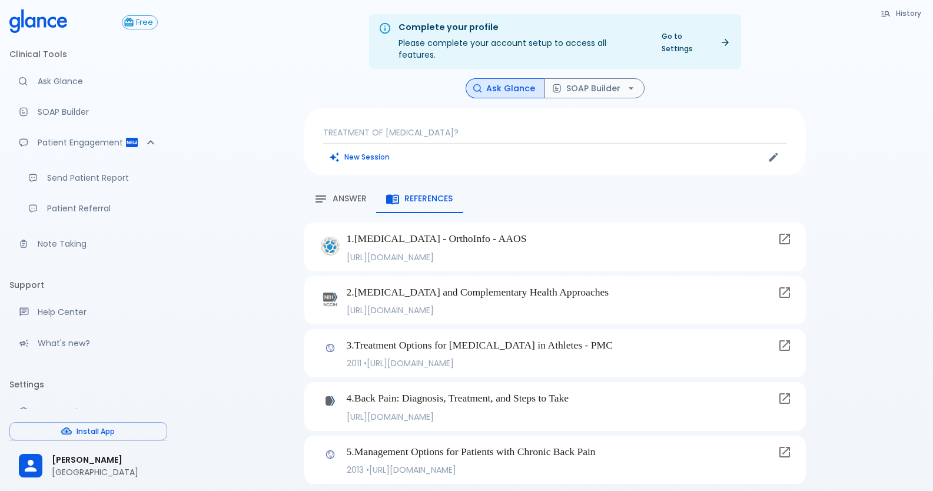
scroll to position [28, 0]
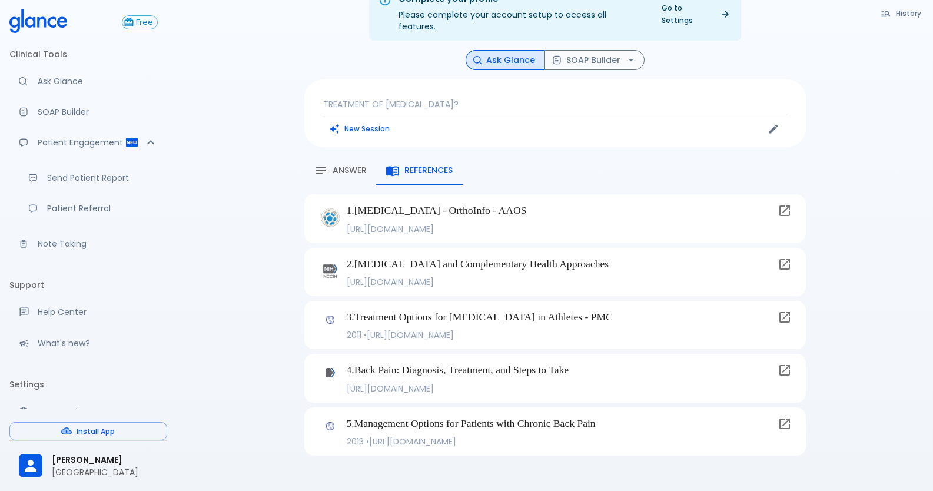
click at [348, 165] on span "Answer" at bounding box center [350, 170] width 34 height 11
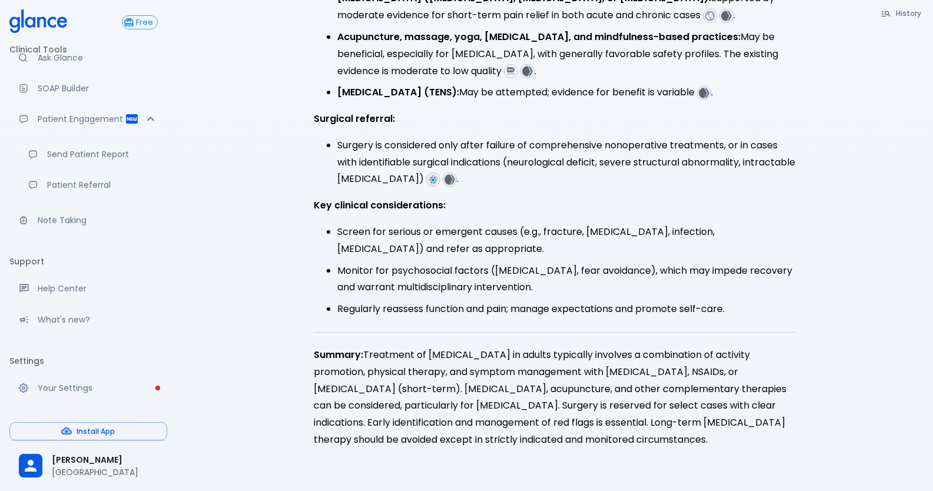
scroll to position [55, 0]
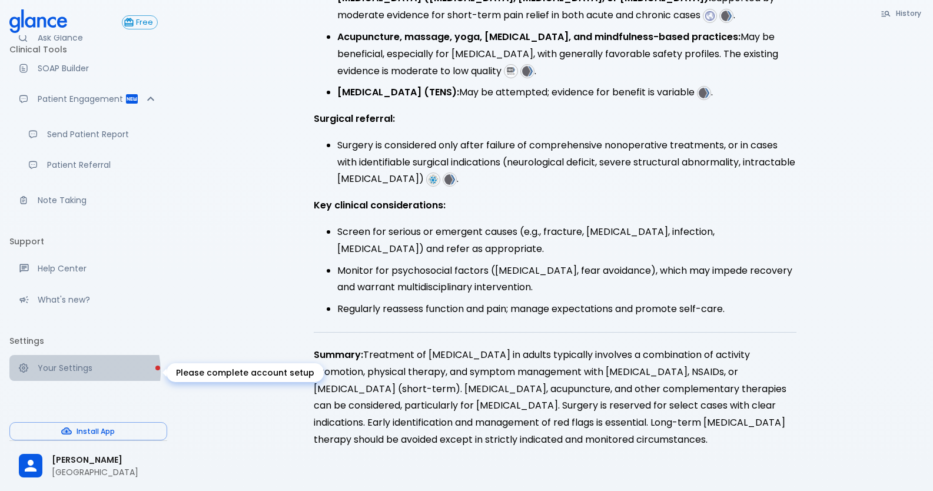
click at [79, 371] on p "Your Settings" at bounding box center [98, 368] width 120 height 12
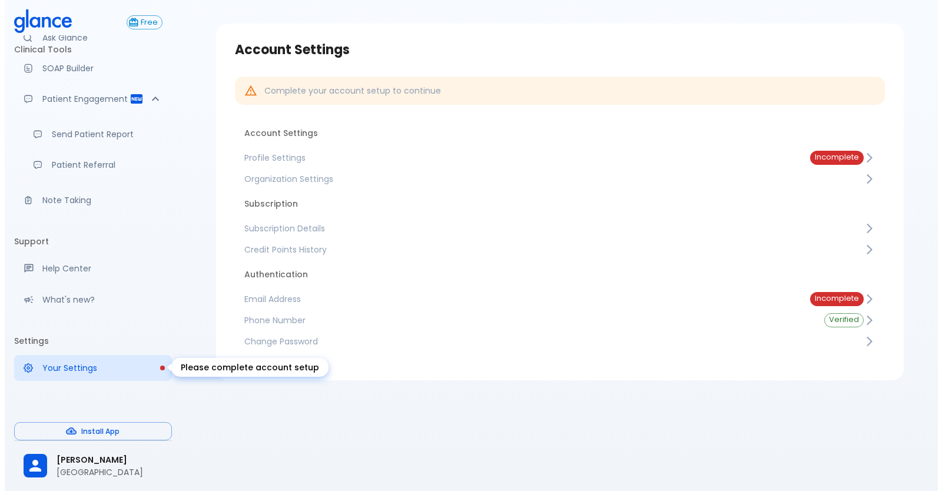
scroll to position [28, 0]
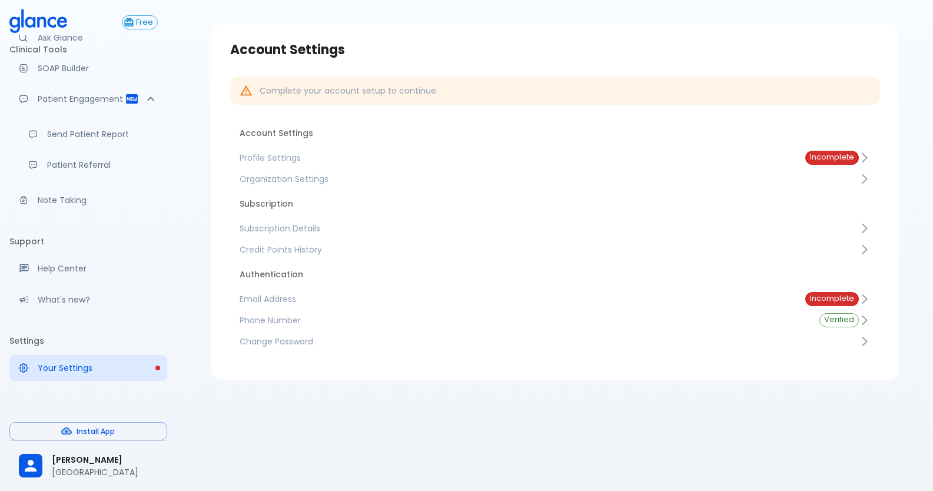
click at [266, 223] on span "Subscription Details" at bounding box center [549, 229] width 619 height 12
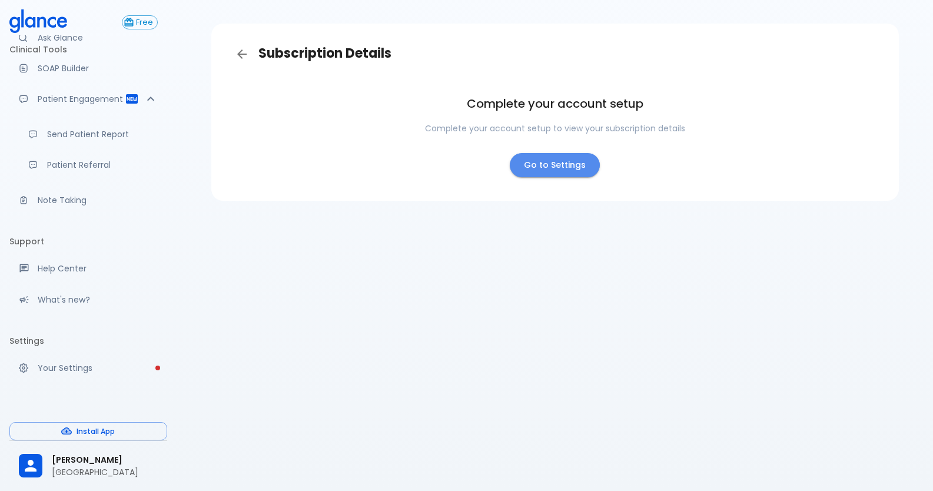
click at [556, 161] on link "Go to Settings" at bounding box center [555, 165] width 90 height 24
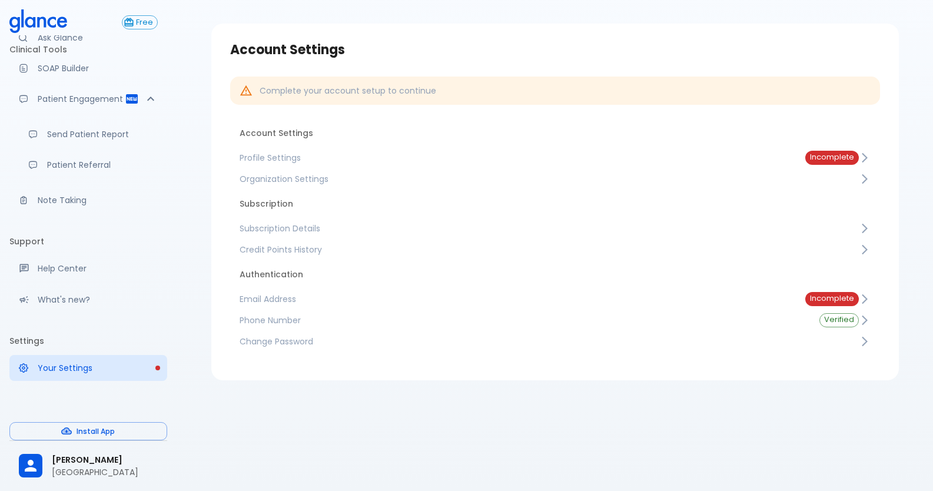
click at [439, 152] on span "Profile Settings" at bounding box center [513, 158] width 547 height 12
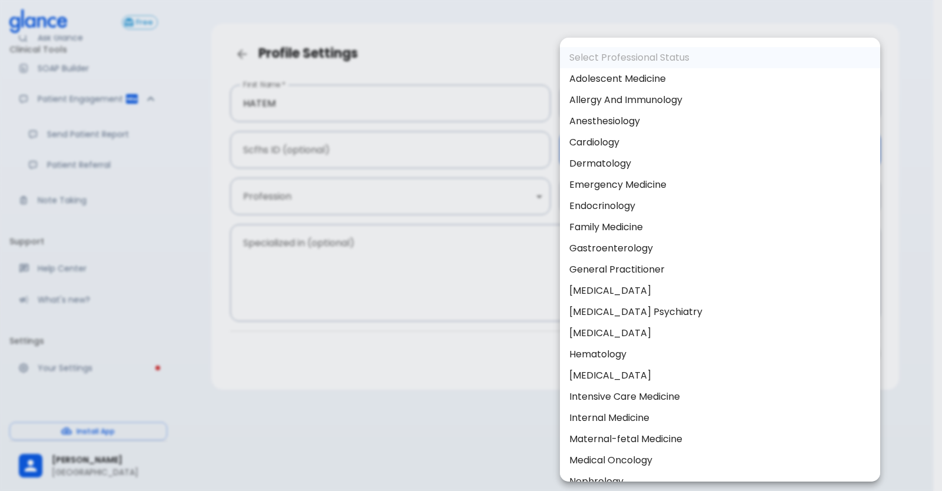
click at [724, 155] on body "↧ pull to refresh ↧ Free Clinical Tools Ask Glance SOAP Builder Patient Engagem…" at bounding box center [471, 231] width 942 height 519
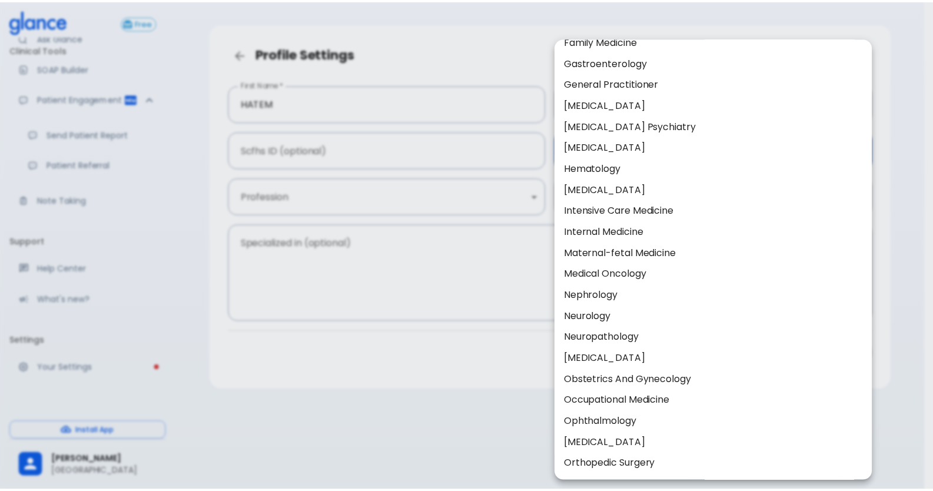
scroll to position [294, 0]
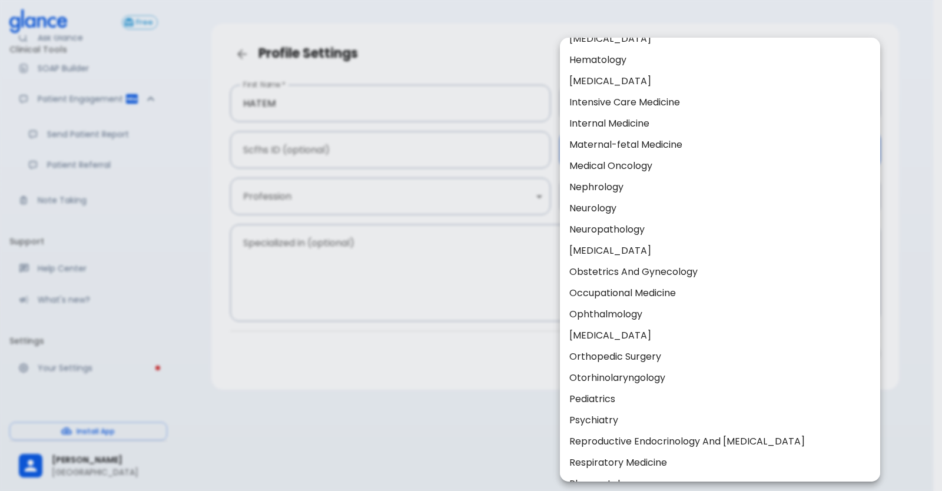
click at [620, 360] on li "Orthopedic Surgery" at bounding box center [720, 356] width 320 height 21
type input "Orthopedic surgery"
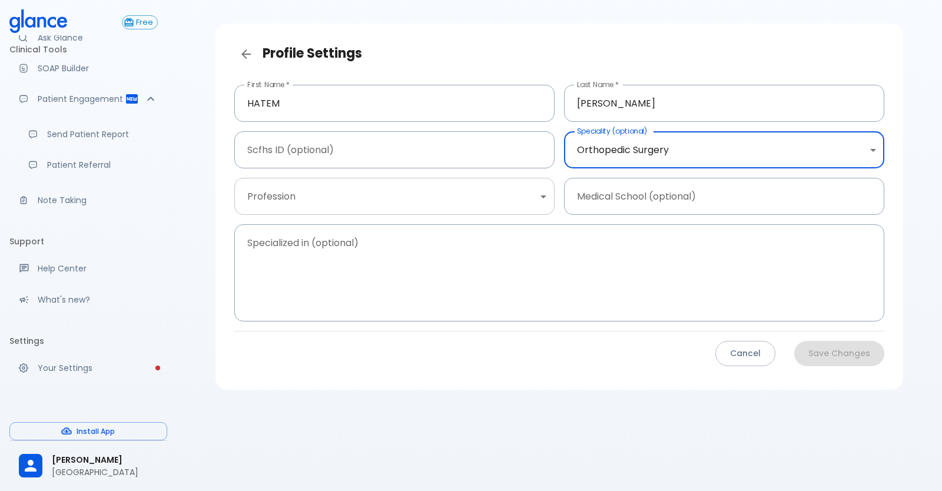
click at [412, 208] on body "↧ pull to refresh ↧ Free Clinical Tools Ask Glance SOAP Builder Patient Engagem…" at bounding box center [471, 231] width 942 height 519
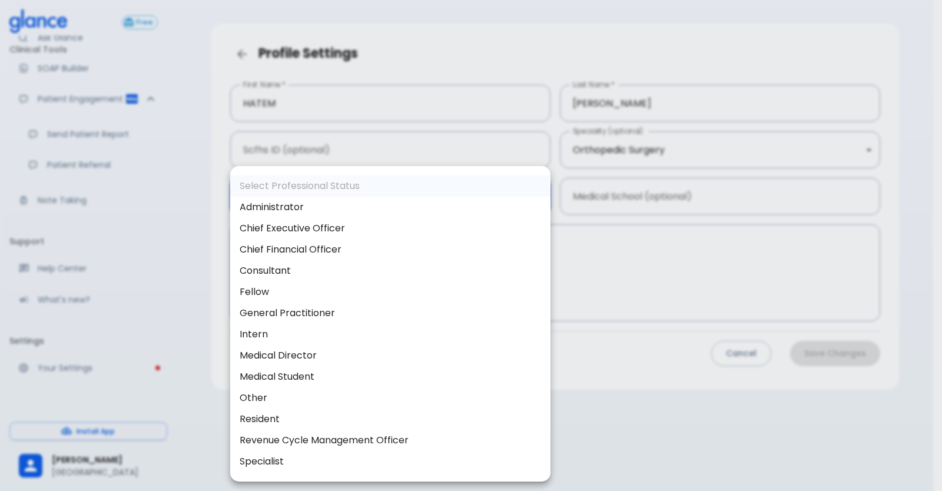
click at [297, 255] on li "Chief Financial Officer" at bounding box center [390, 249] width 320 height 21
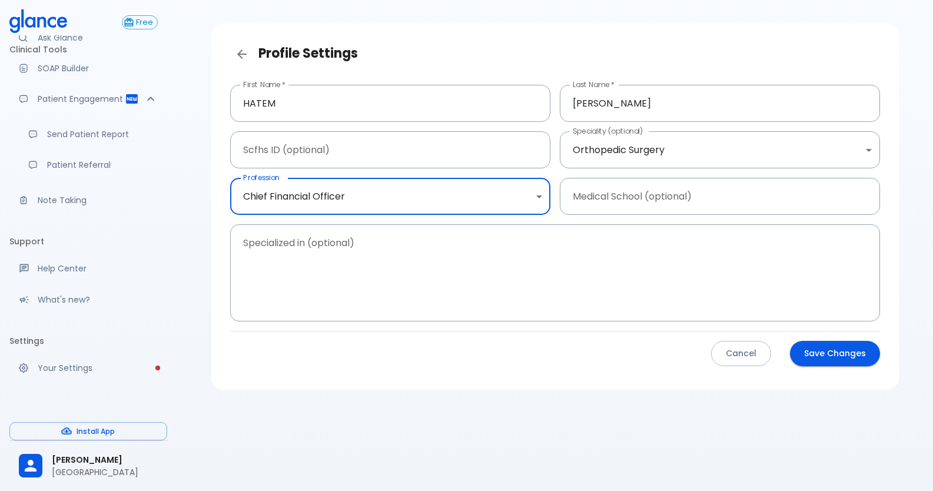
click at [284, 182] on body "↧ pull to refresh ↧ Free Clinical Tools Ask Glance SOAP Builder Patient Engagem…" at bounding box center [466, 231] width 933 height 519
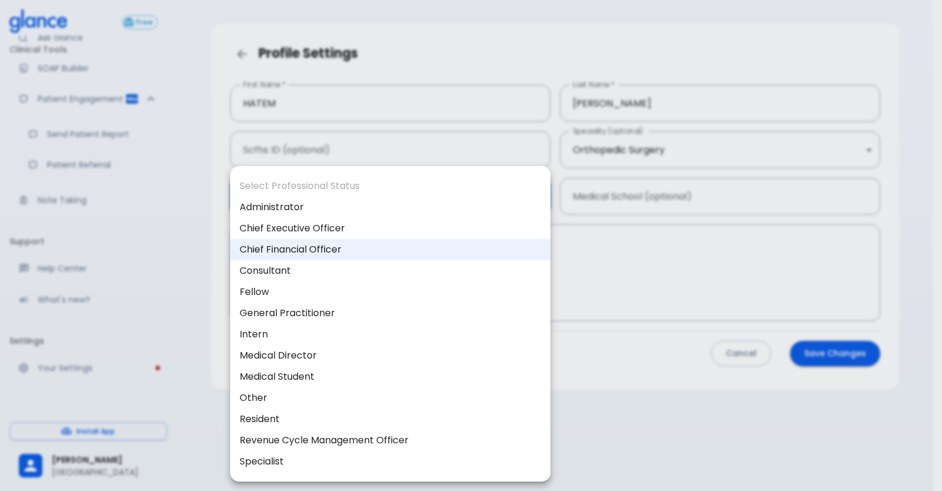
click at [260, 454] on li "Specialist" at bounding box center [390, 461] width 320 height 21
type input "specialist"
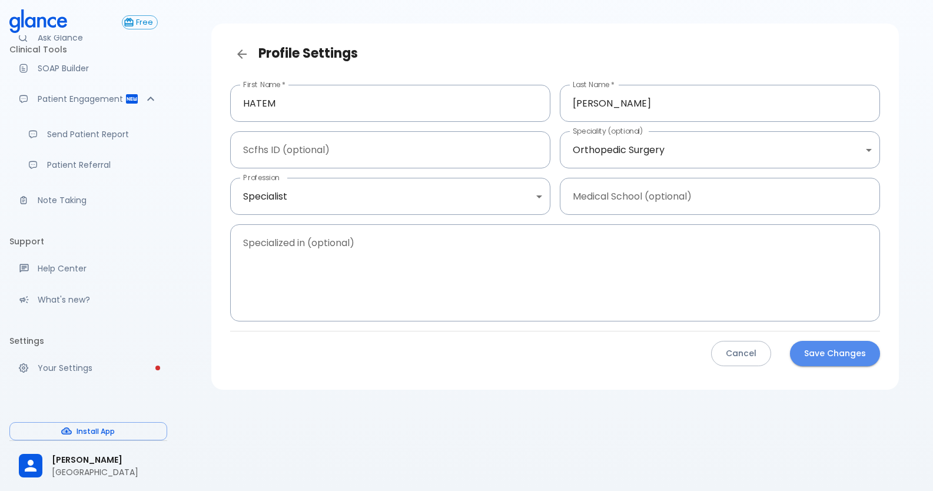
click at [821, 344] on button "Save Changes" at bounding box center [835, 353] width 90 height 25
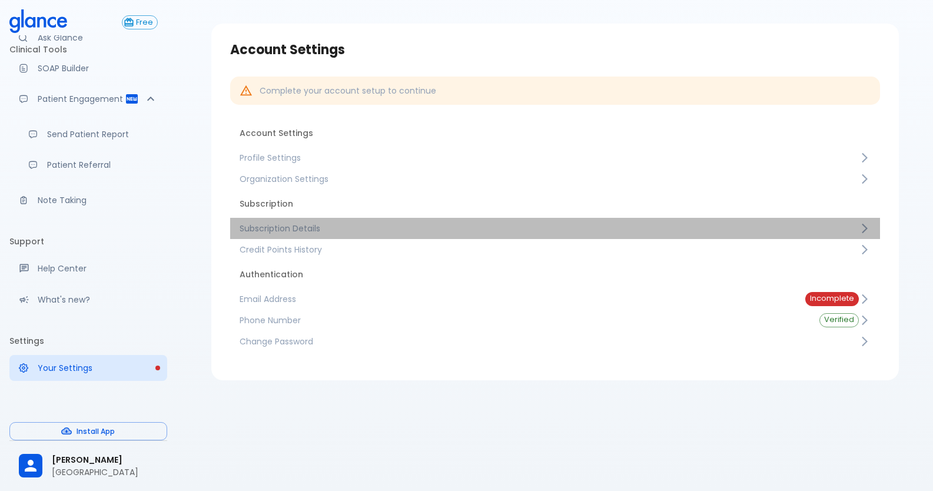
click at [321, 230] on span "Subscription Details" at bounding box center [549, 229] width 619 height 12
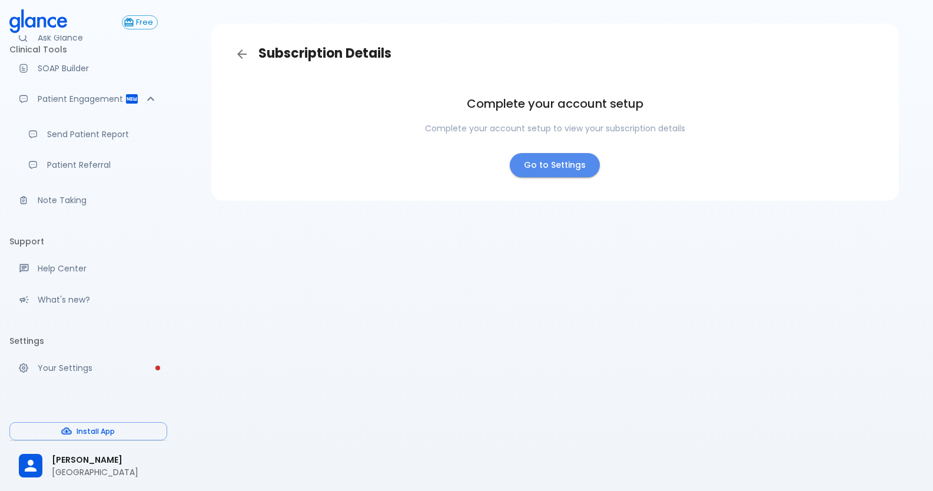
click at [560, 170] on link "Go to Settings" at bounding box center [555, 165] width 90 height 24
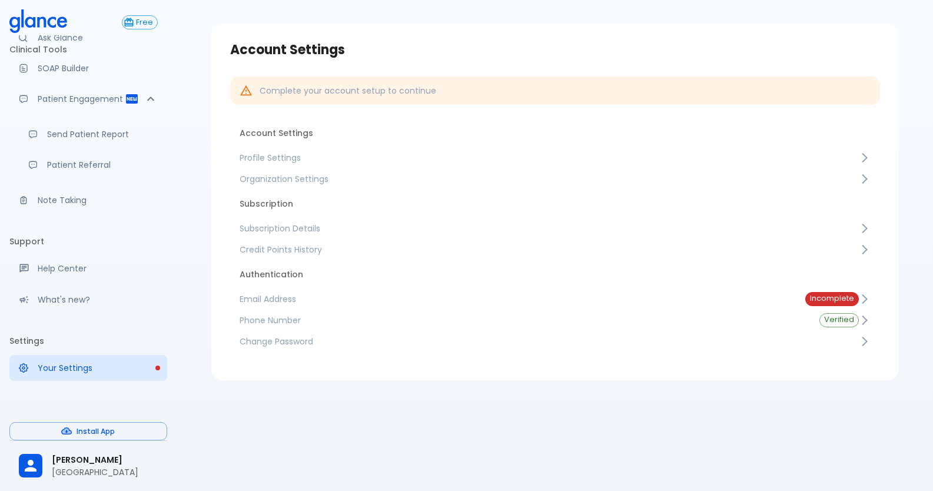
click at [419, 300] on span "Email Address" at bounding box center [513, 299] width 547 height 12
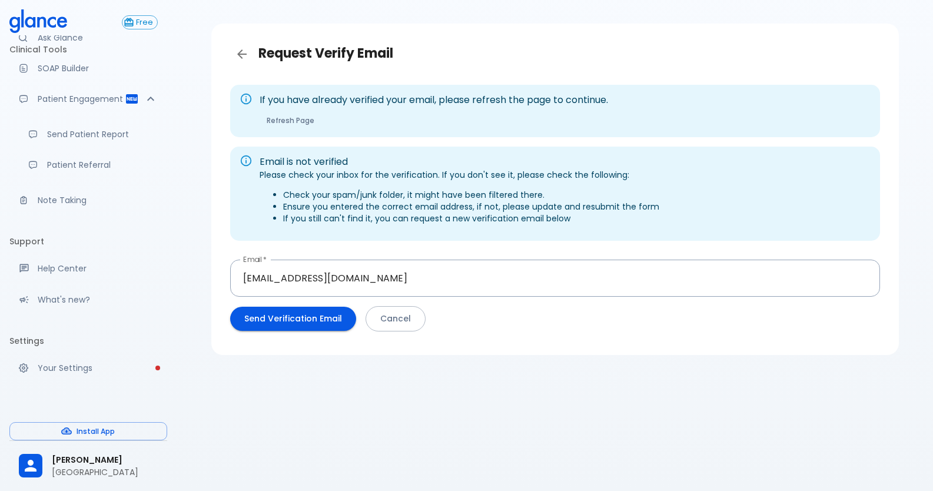
click at [334, 316] on button "Send Verification Email" at bounding box center [293, 319] width 126 height 24
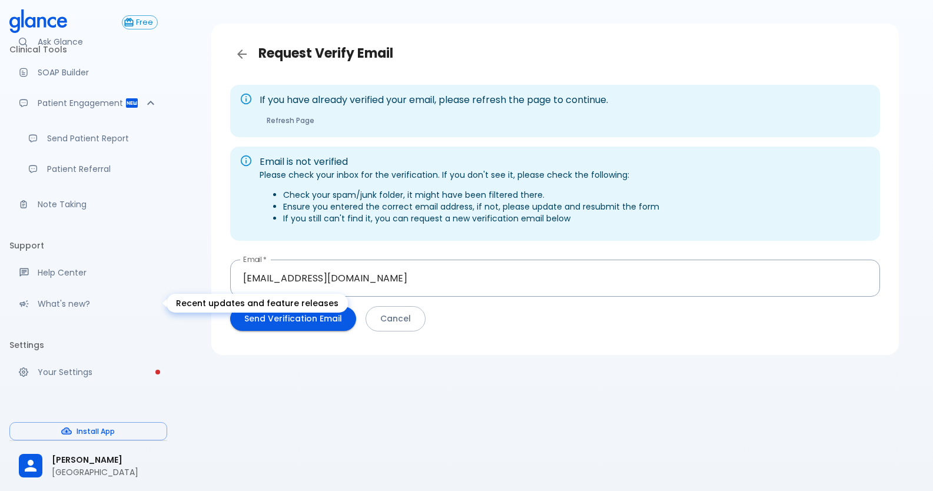
scroll to position [55, 0]
